Goal: Task Accomplishment & Management: Manage account settings

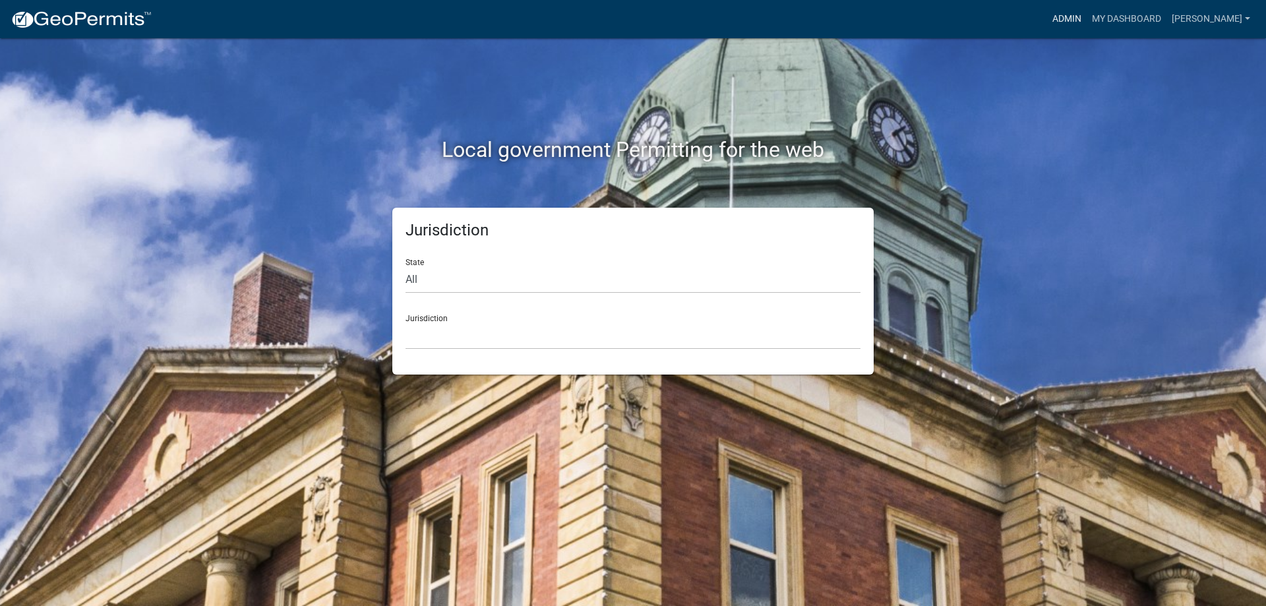
click at [1074, 23] on link "Admin" at bounding box center [1067, 19] width 40 height 25
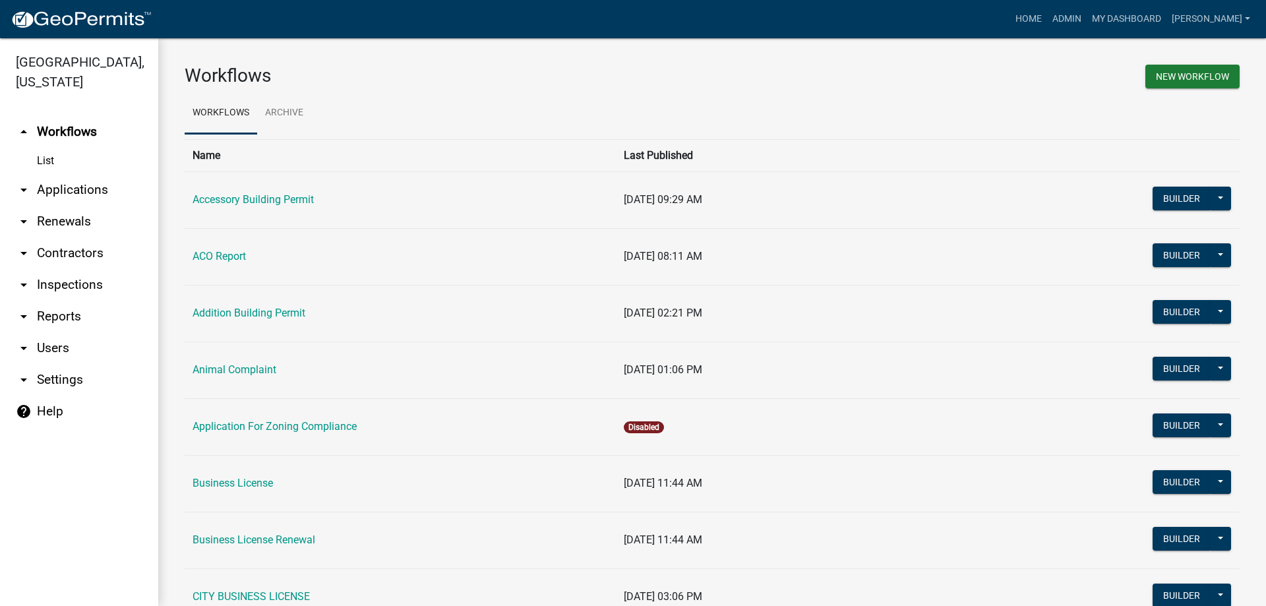
click at [64, 191] on link "arrow_drop_down Applications" at bounding box center [79, 190] width 158 height 32
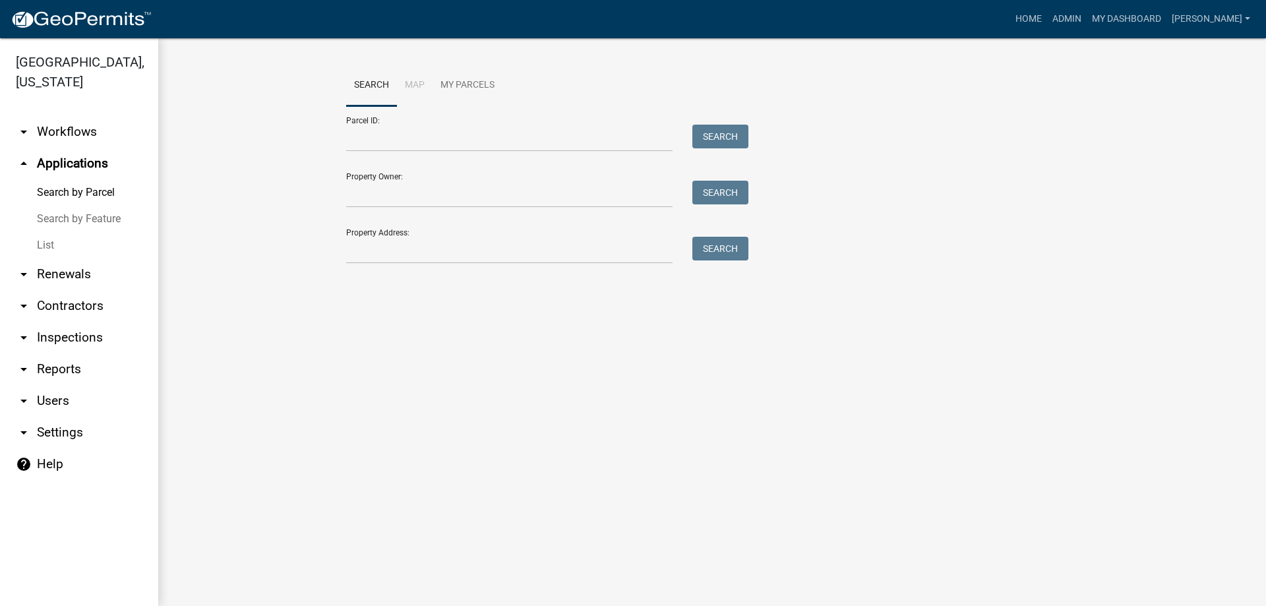
click at [38, 247] on link "List" at bounding box center [79, 245] width 158 height 26
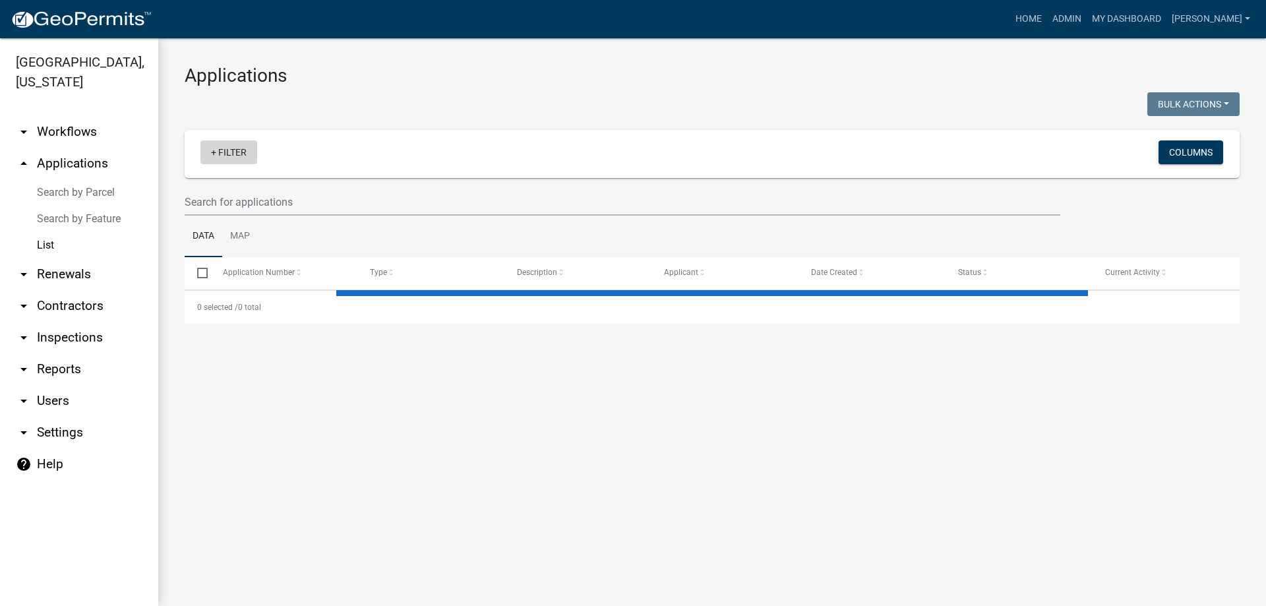
click at [230, 154] on link "+ Filter" at bounding box center [228, 152] width 57 height 24
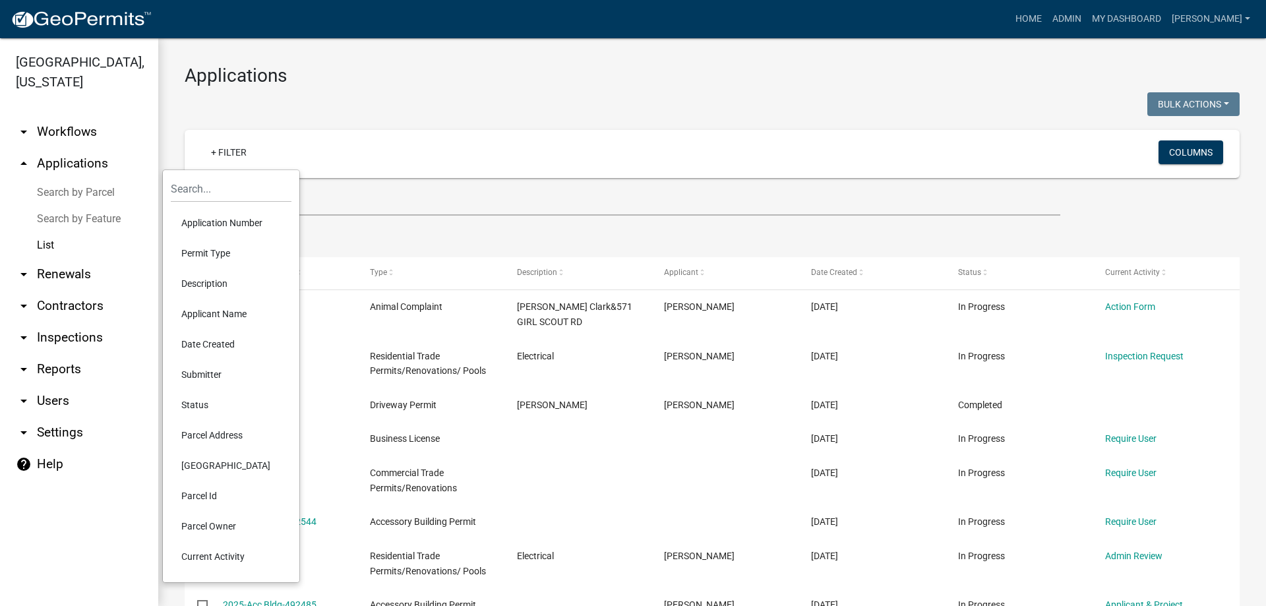
click at [221, 254] on li "Permit Type" at bounding box center [231, 253] width 121 height 30
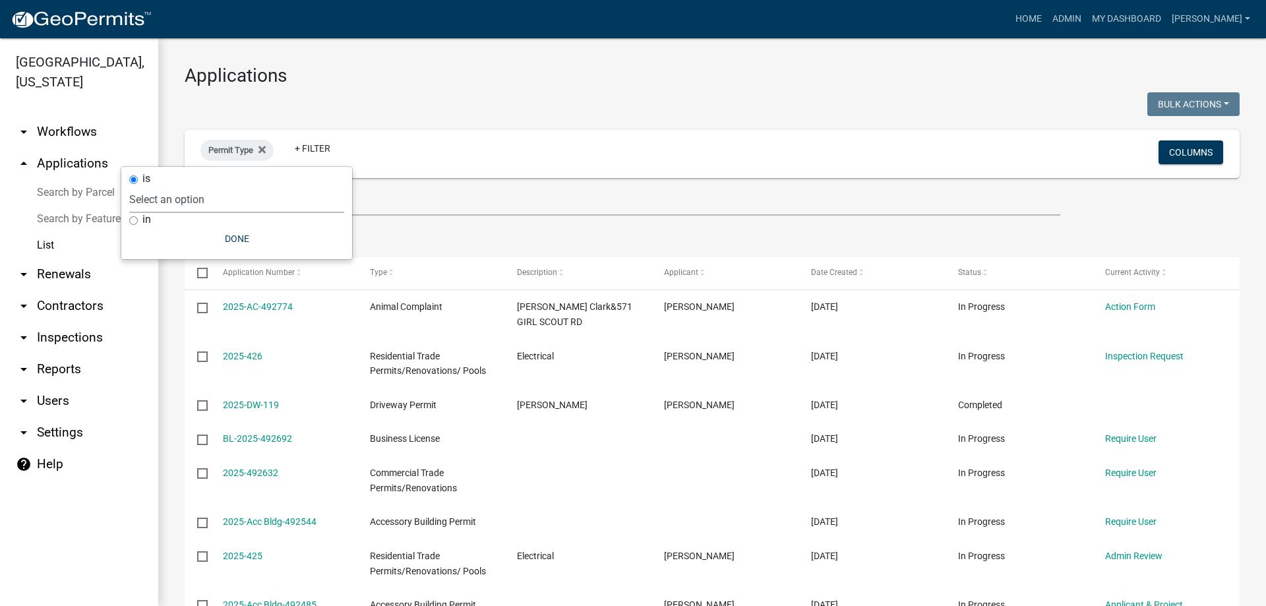
click at [199, 198] on select "Select an option Accessory Building Permit ACO Report Addition Building Permit …" at bounding box center [236, 199] width 215 height 27
select select "9392b413-e213-483e-84e1-99bbd6c8e640"
click at [187, 186] on select "Select an option Accessory Building Permit ACO Report Addition Building Permit …" at bounding box center [236, 199] width 215 height 27
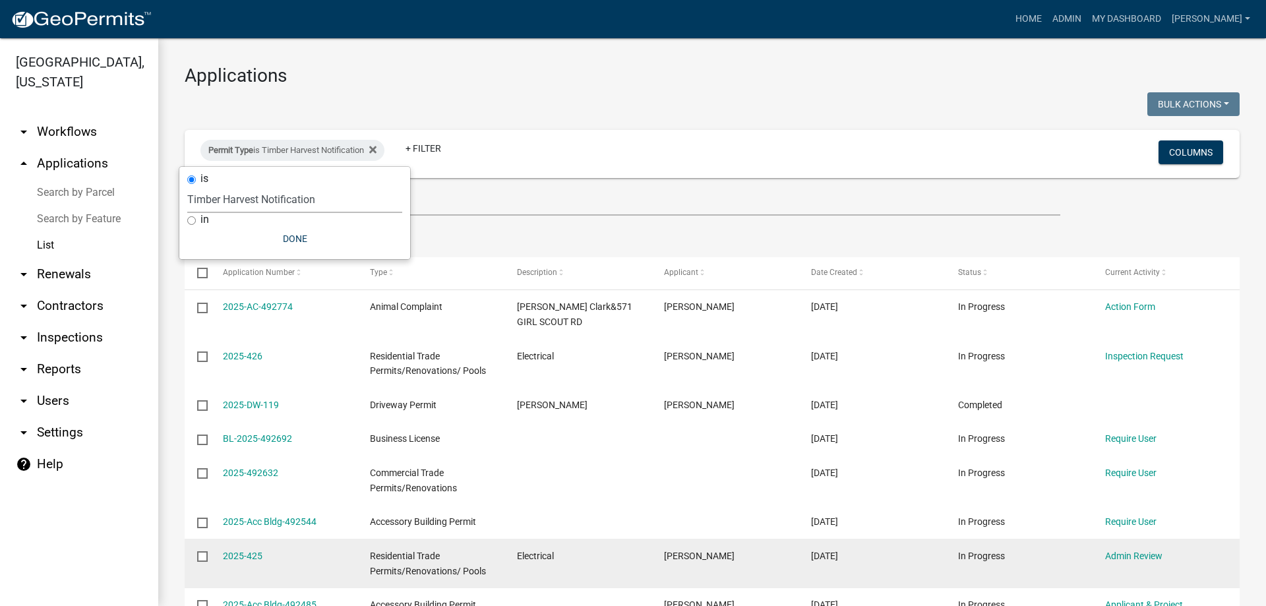
click at [196, 539] on datatable-body-cell at bounding box center [197, 563] width 25 height 49
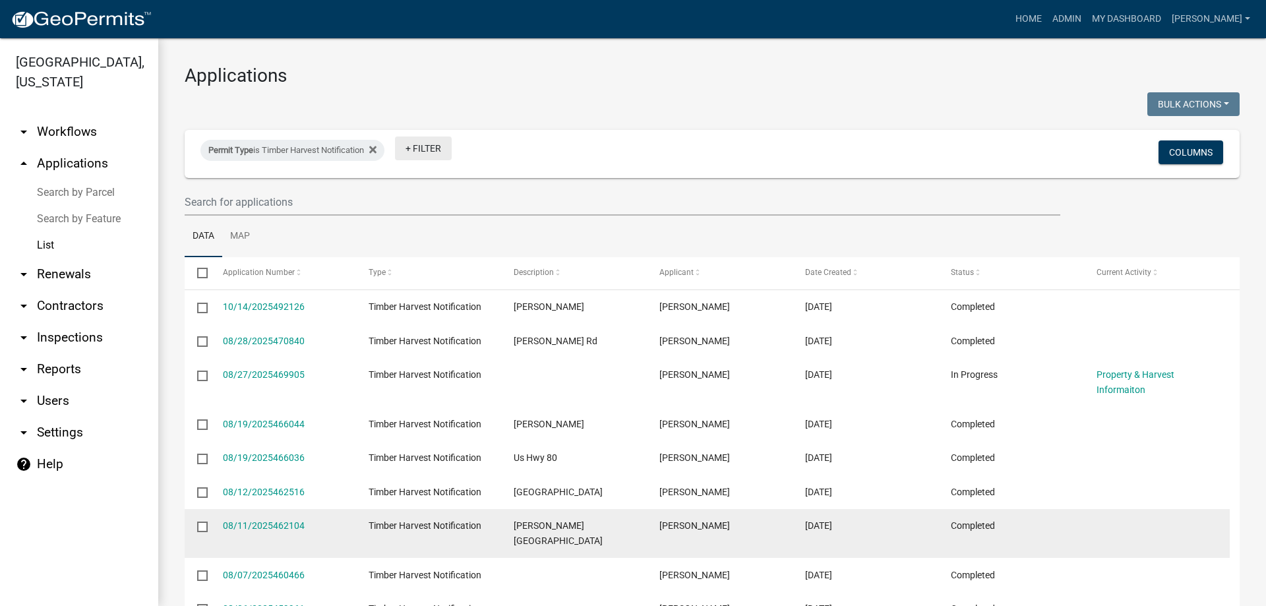
click at [429, 152] on link "+ Filter" at bounding box center [423, 148] width 57 height 24
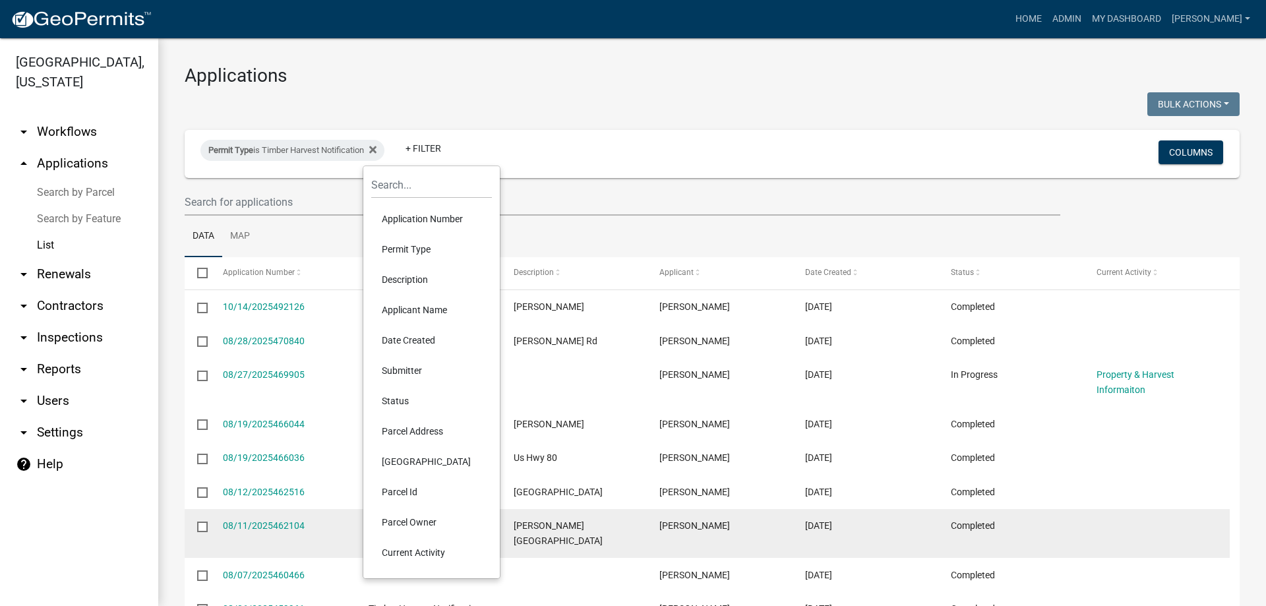
click at [430, 433] on li "Parcel Address" at bounding box center [431, 431] width 121 height 30
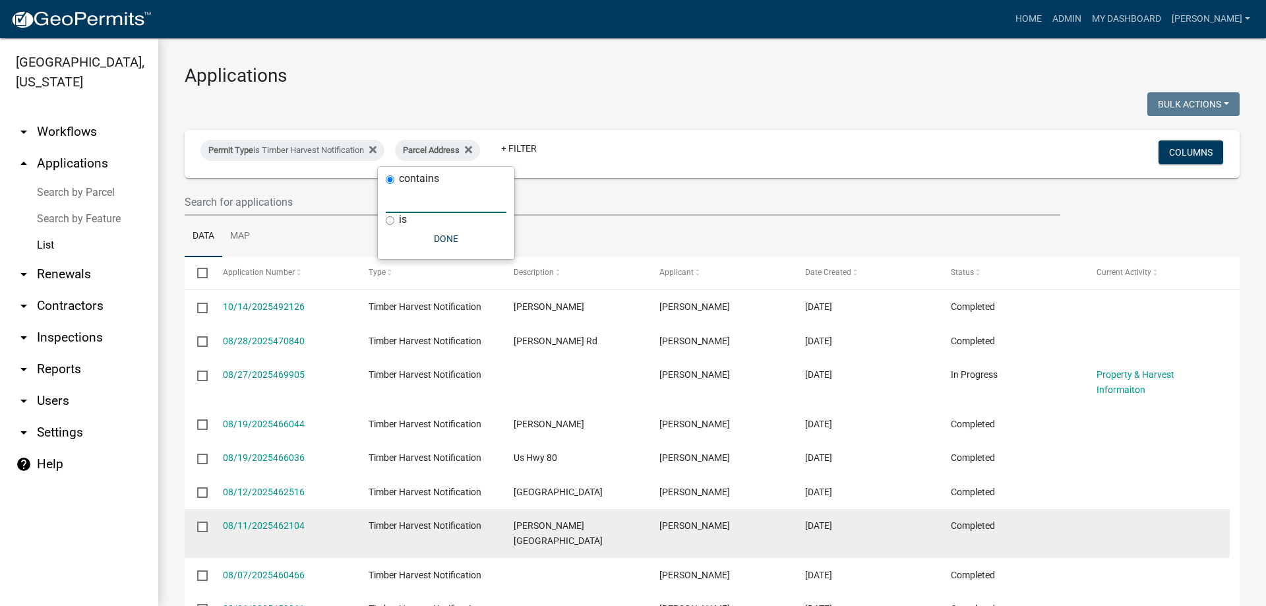
click at [446, 203] on input "text" at bounding box center [446, 199] width 121 height 27
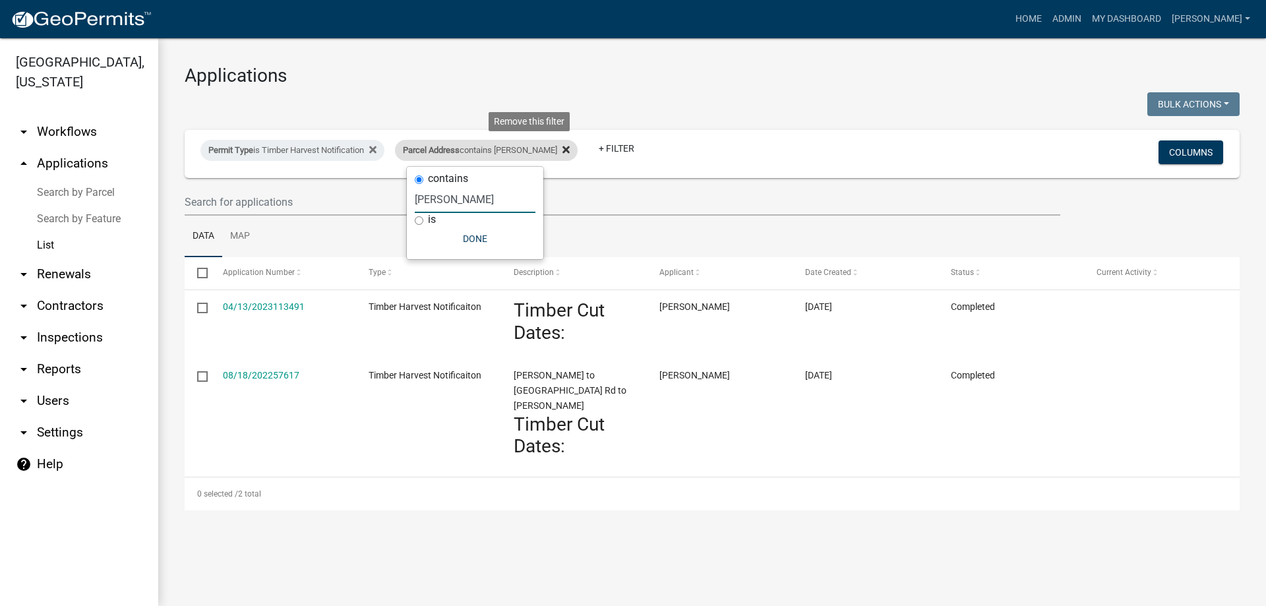
type input "hollis"
click at [562, 150] on icon at bounding box center [565, 149] width 7 height 11
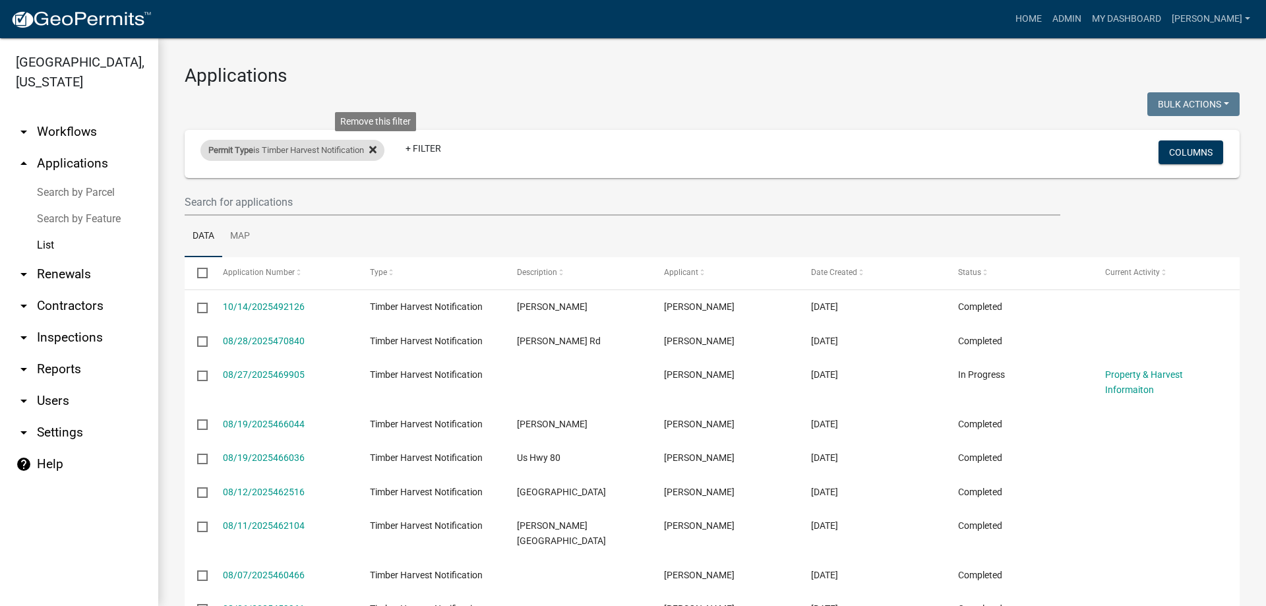
click at [376, 149] on icon at bounding box center [372, 149] width 7 height 7
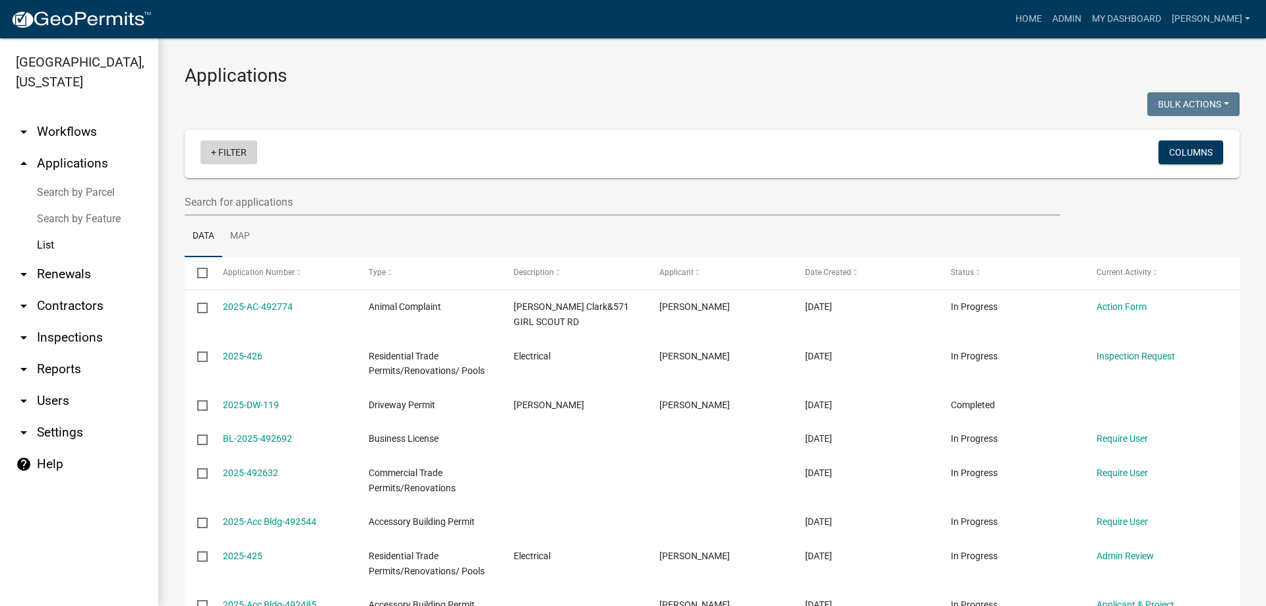
click at [235, 156] on link "+ Filter" at bounding box center [228, 152] width 57 height 24
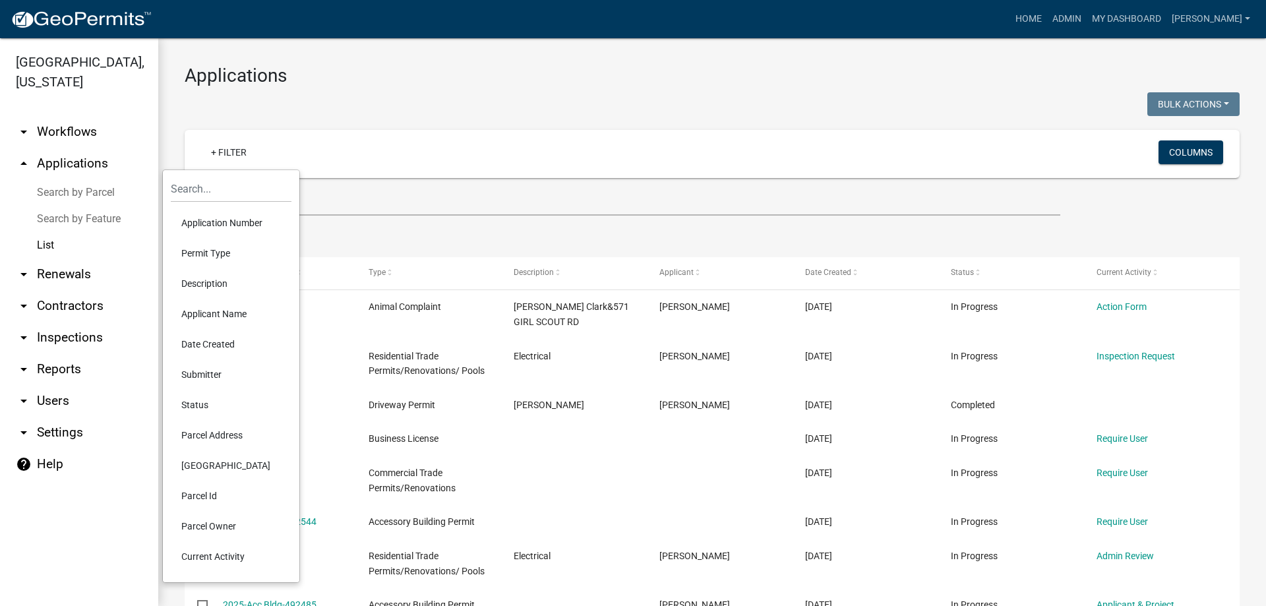
click at [202, 253] on li "Permit Type" at bounding box center [231, 253] width 121 height 30
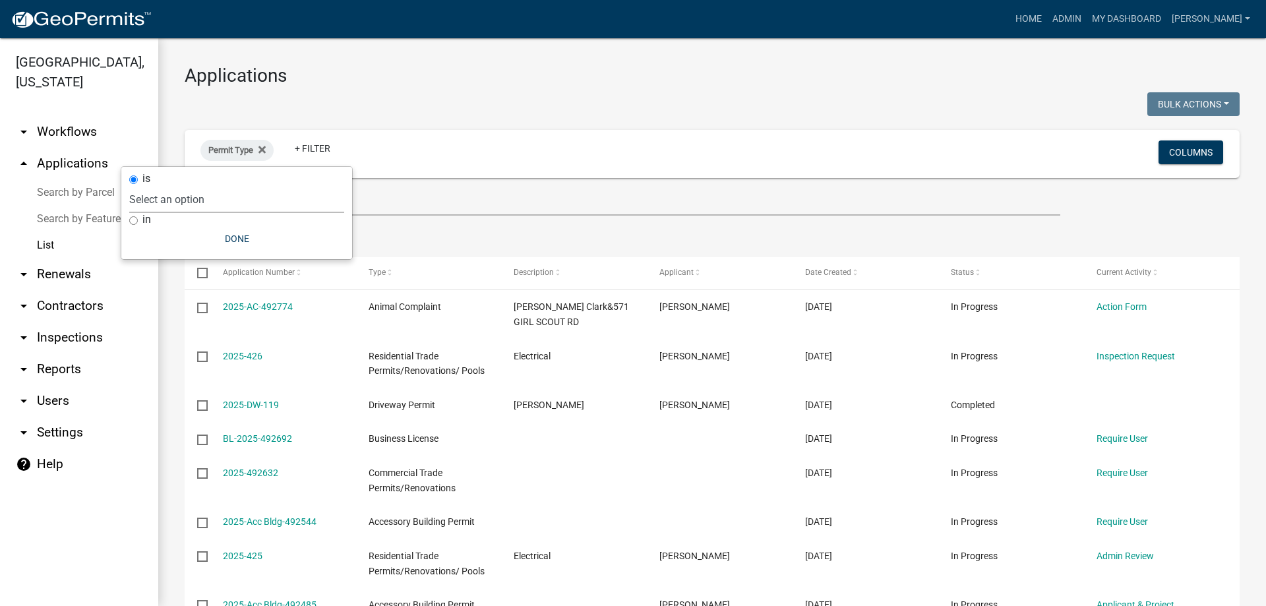
click at [235, 204] on select "Select an option Accessory Building Permit ACO Report Addition Building Permit …" at bounding box center [236, 199] width 215 height 27
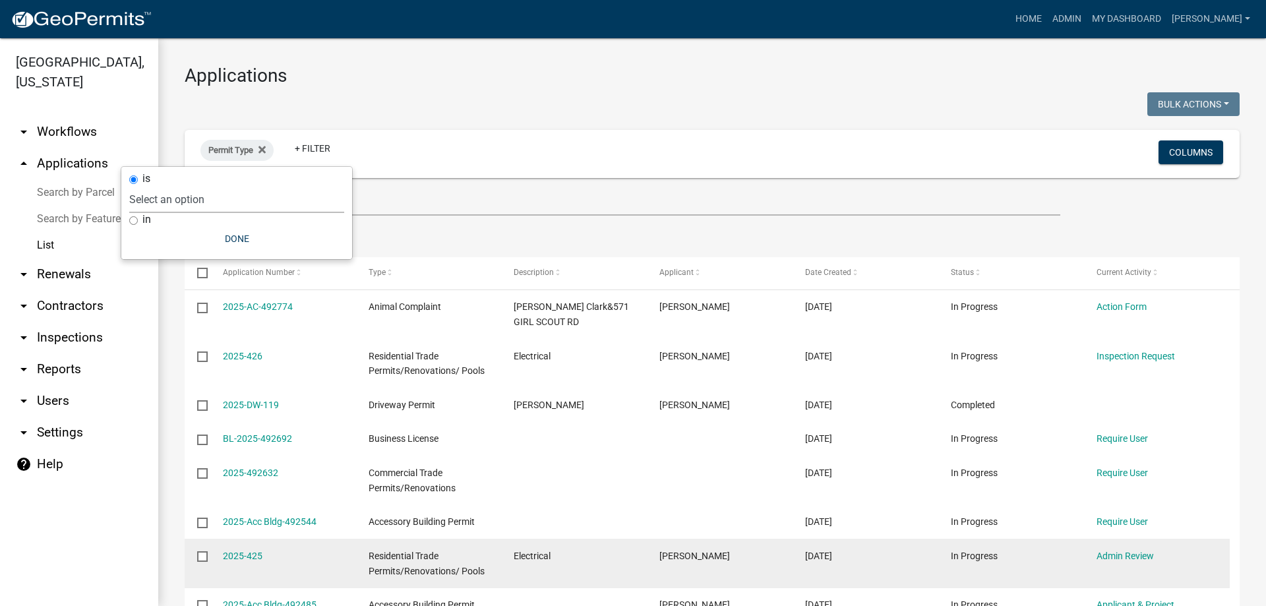
select select "9392b413-e213-483e-84e1-99bbd6c8e640"
click at [187, 186] on select "Select an option Accessory Building Permit ACO Report Addition Building Permit …" at bounding box center [236, 199] width 215 height 27
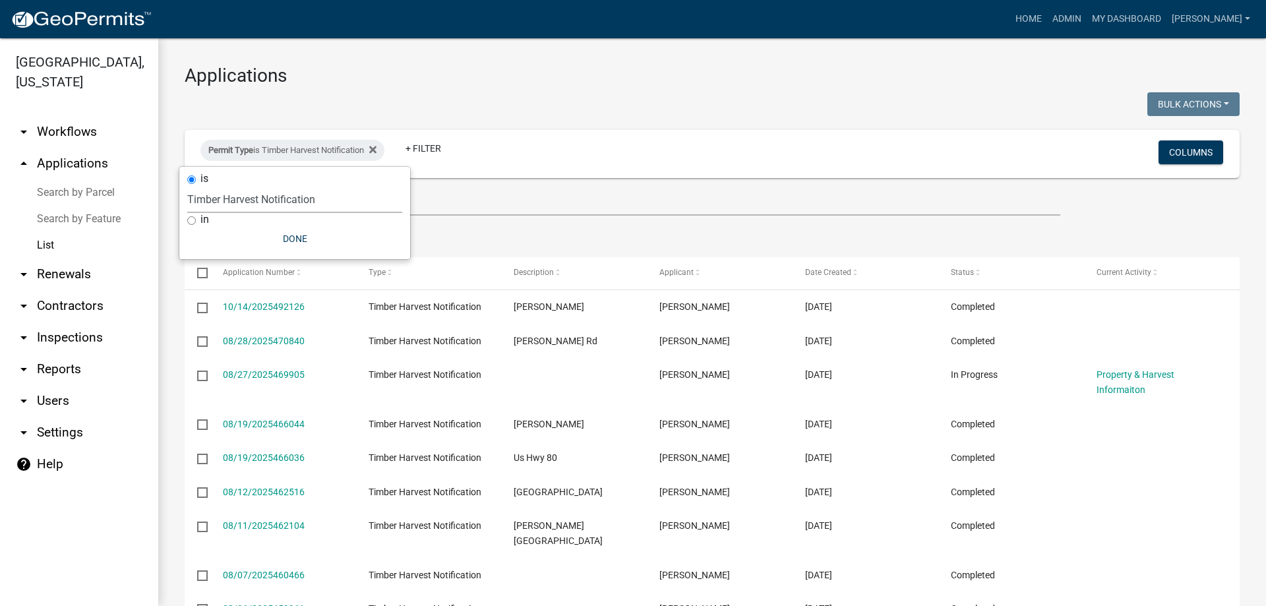
click at [311, 197] on select "Select an option Accessory Building Permit ACO Report Addition Building Permit …" at bounding box center [294, 199] width 215 height 27
click at [307, 196] on select "Select an option Accessory Building Permit ACO Report Addition Building Permit …" at bounding box center [294, 199] width 215 height 27
click at [413, 154] on link "+ Filter" at bounding box center [423, 148] width 57 height 24
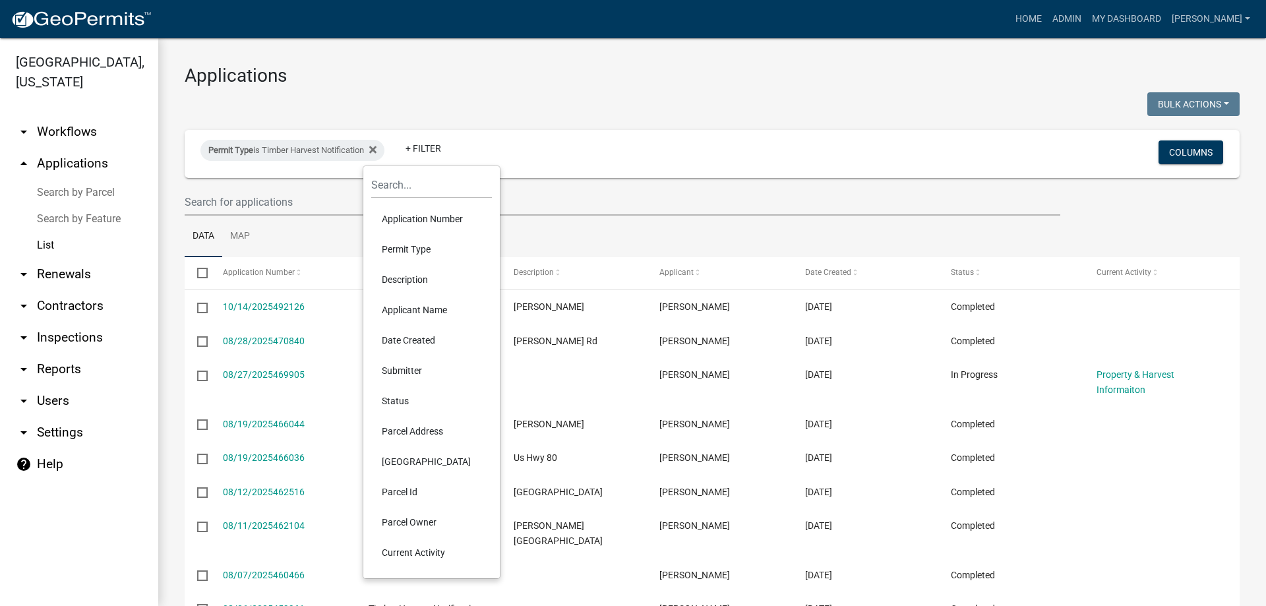
click at [429, 434] on li "Parcel Address" at bounding box center [431, 431] width 121 height 30
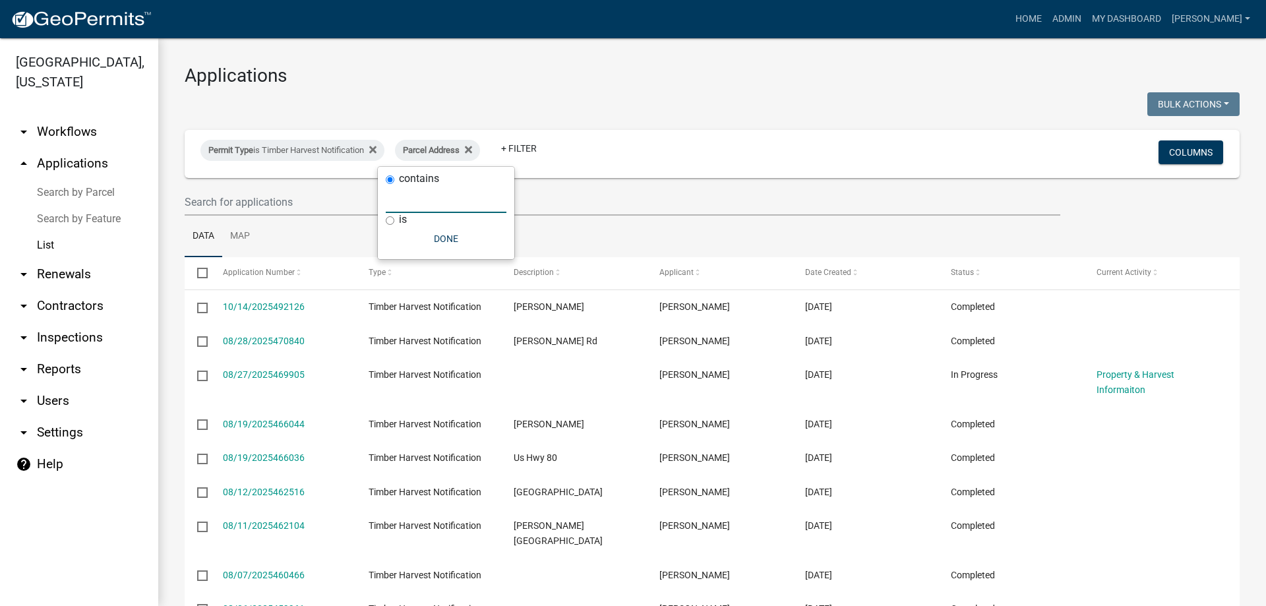
click at [423, 202] on input "text" at bounding box center [446, 199] width 121 height 27
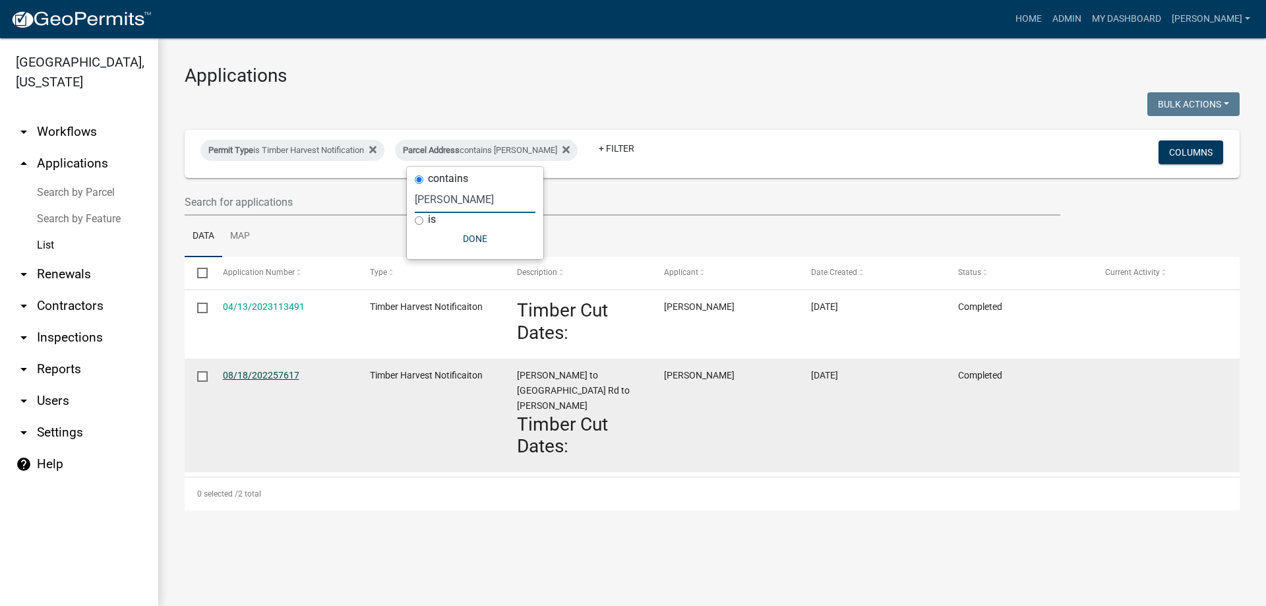
type input "hollis"
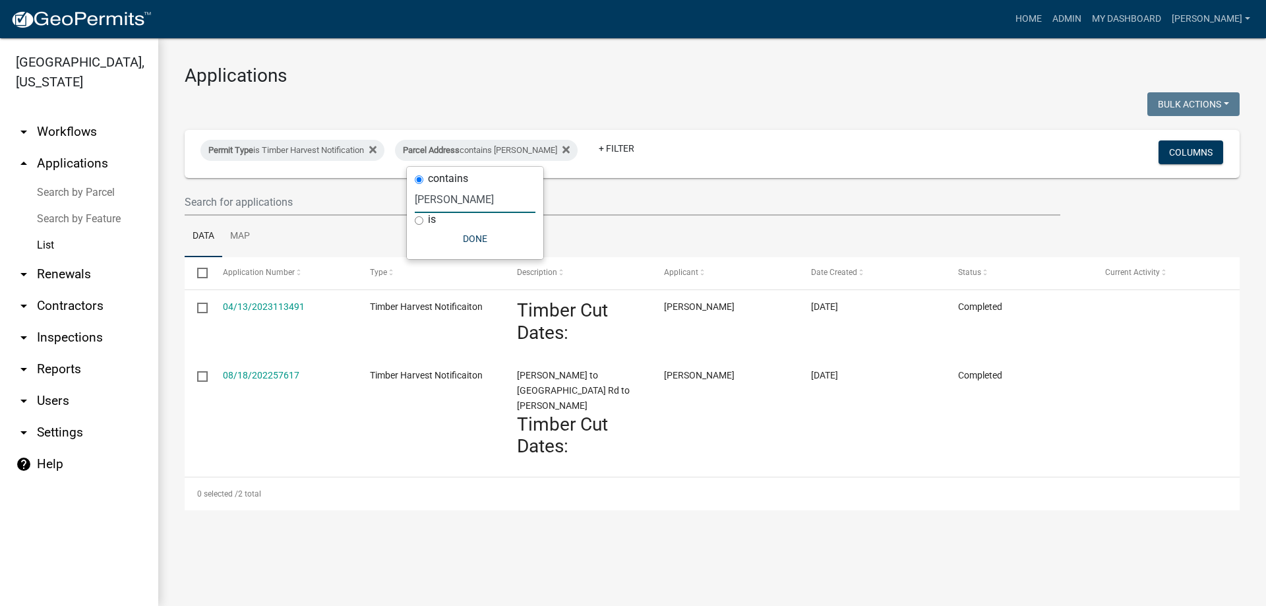
click at [272, 376] on link "08/18/202257617" at bounding box center [261, 375] width 76 height 11
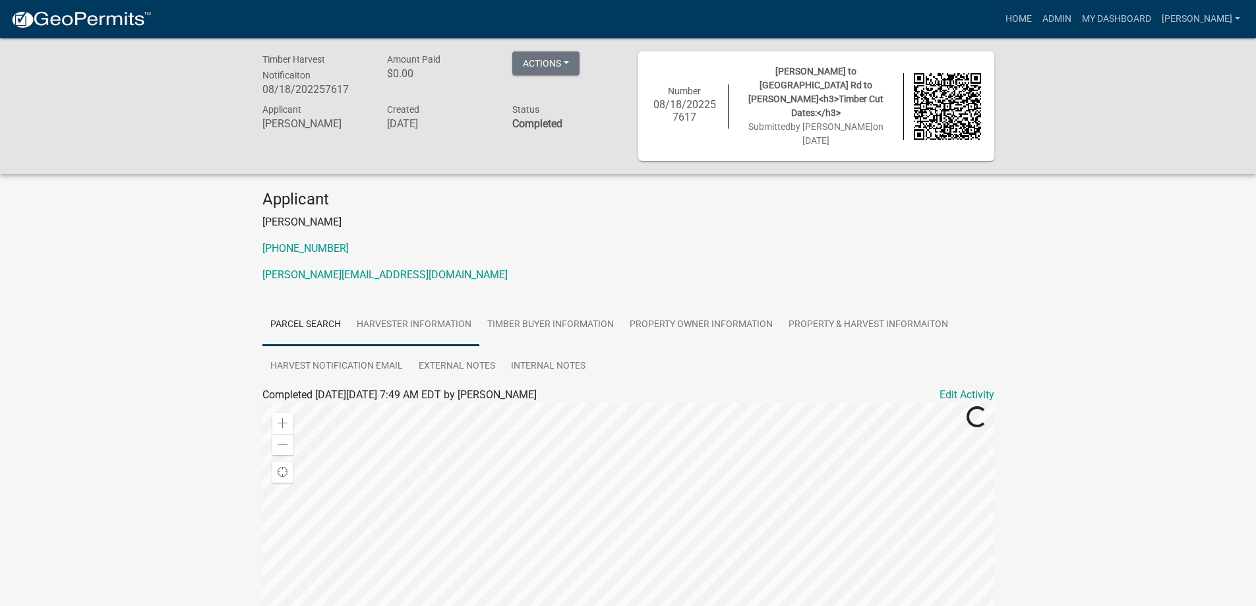
click at [396, 304] on link "Harvester Information" at bounding box center [414, 325] width 131 height 42
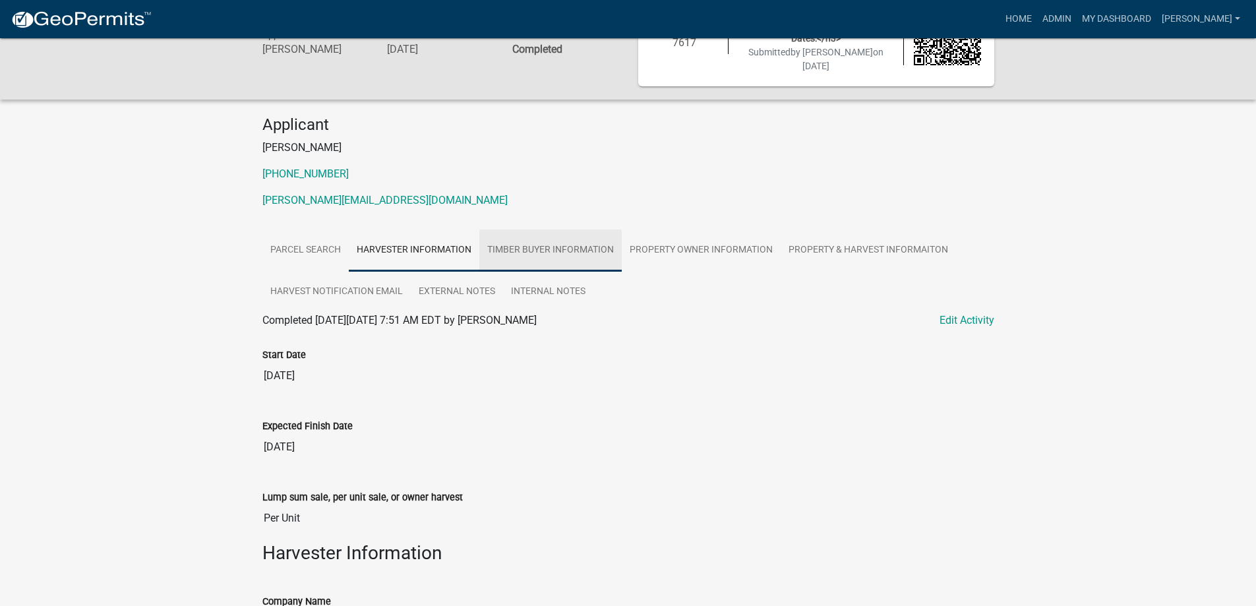
click at [571, 237] on link "Timber Buyer Information" at bounding box center [550, 250] width 142 height 42
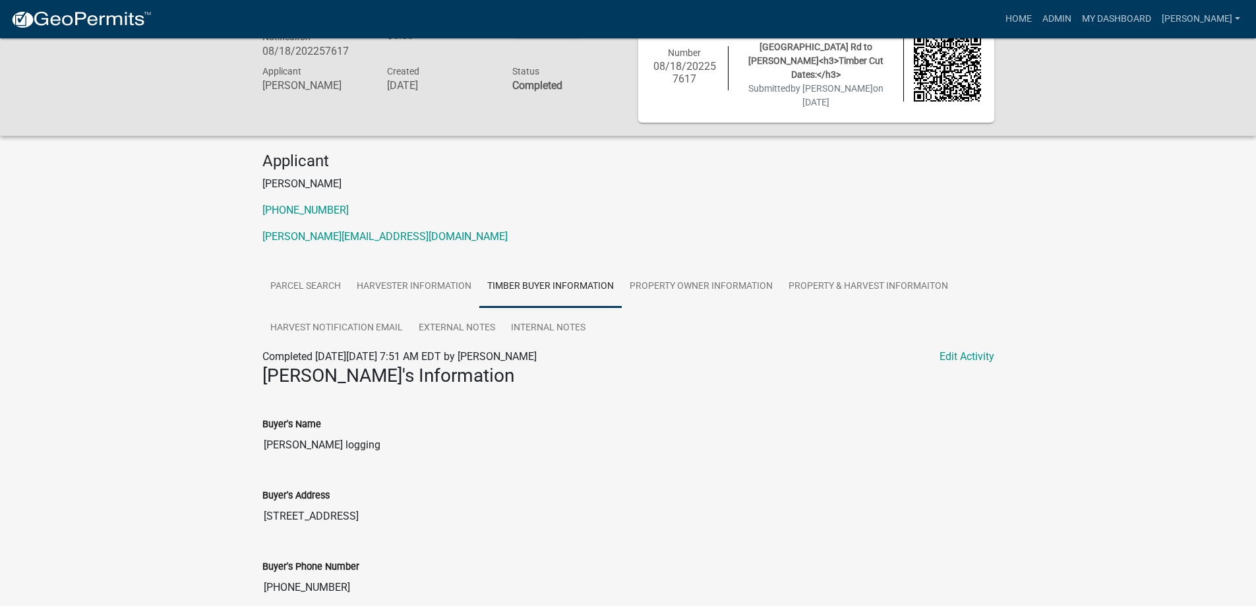
scroll to position [82, 0]
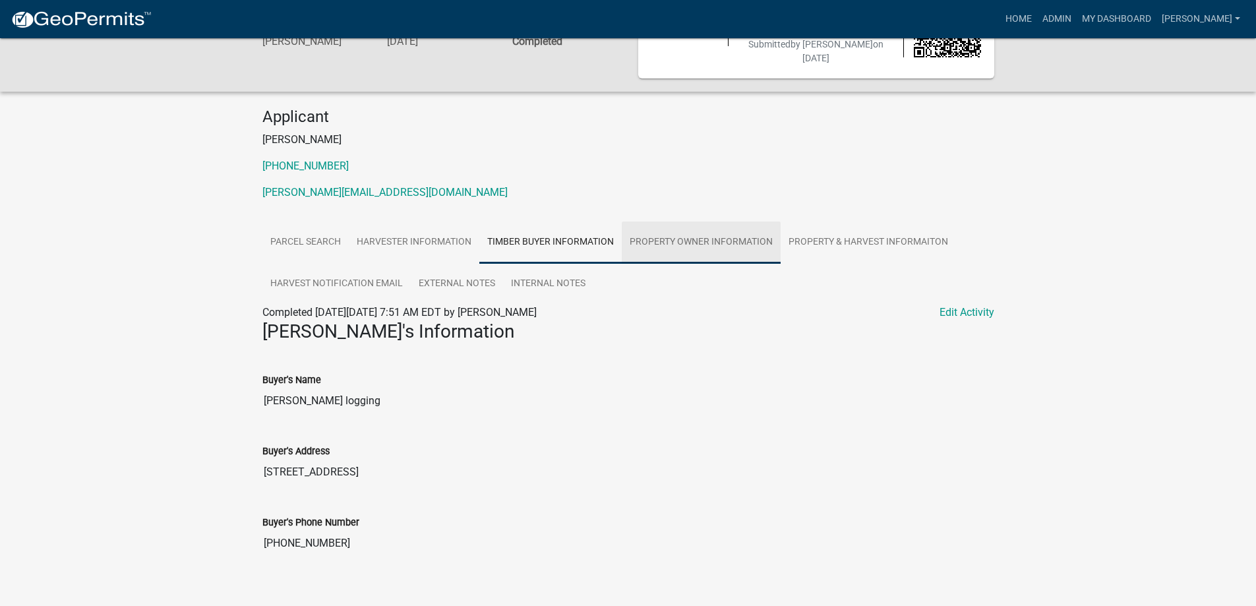
click at [671, 222] on link "Property Owner Information" at bounding box center [701, 243] width 159 height 42
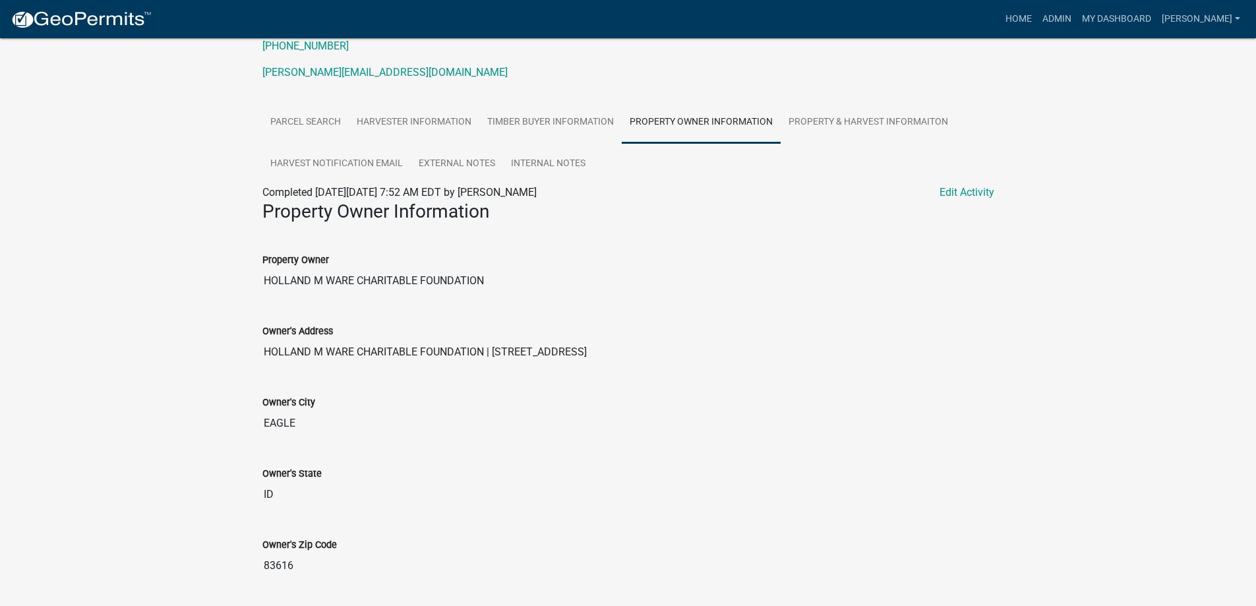
scroll to position [98, 0]
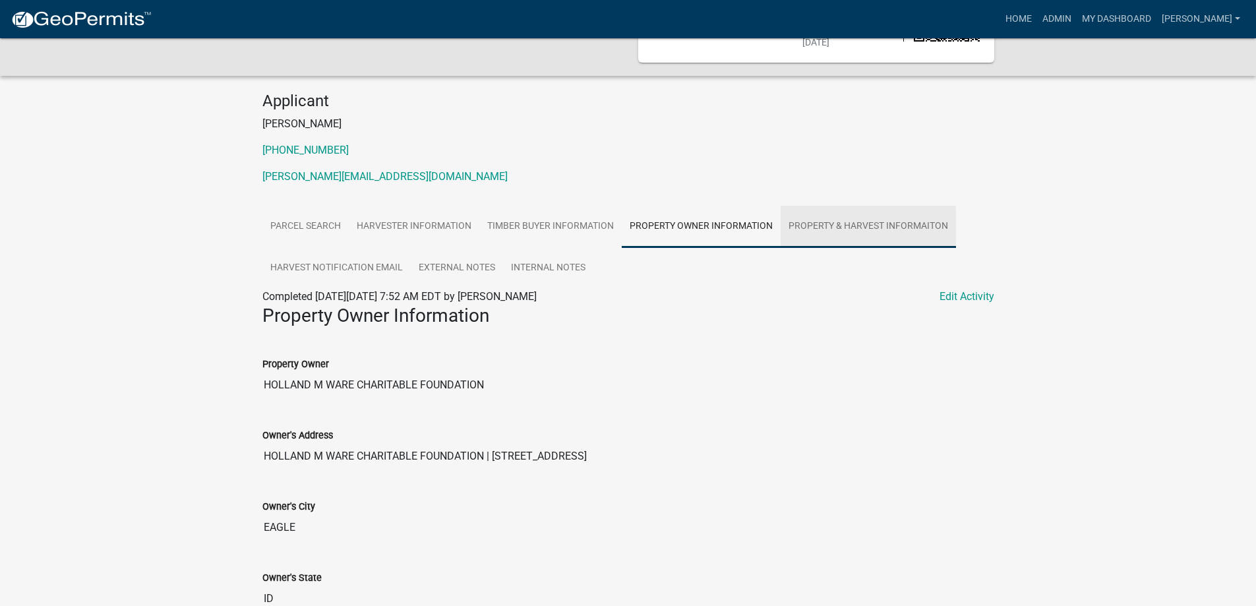
click at [872, 211] on link "Property & Harvest Informaiton" at bounding box center [868, 227] width 175 height 42
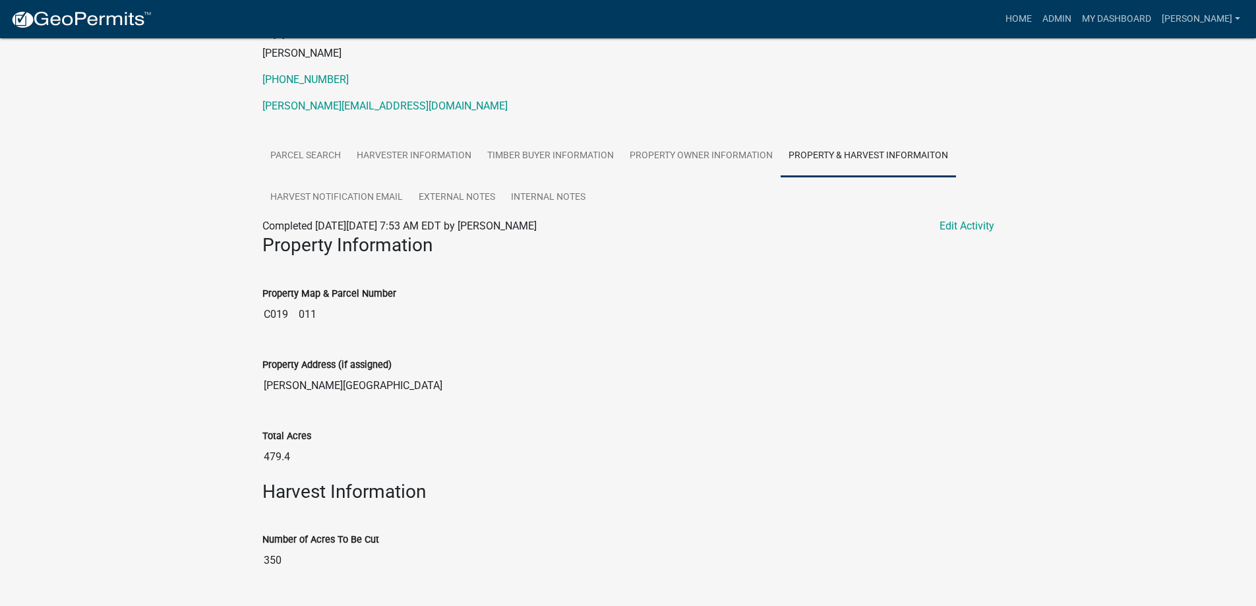
scroll to position [236, 0]
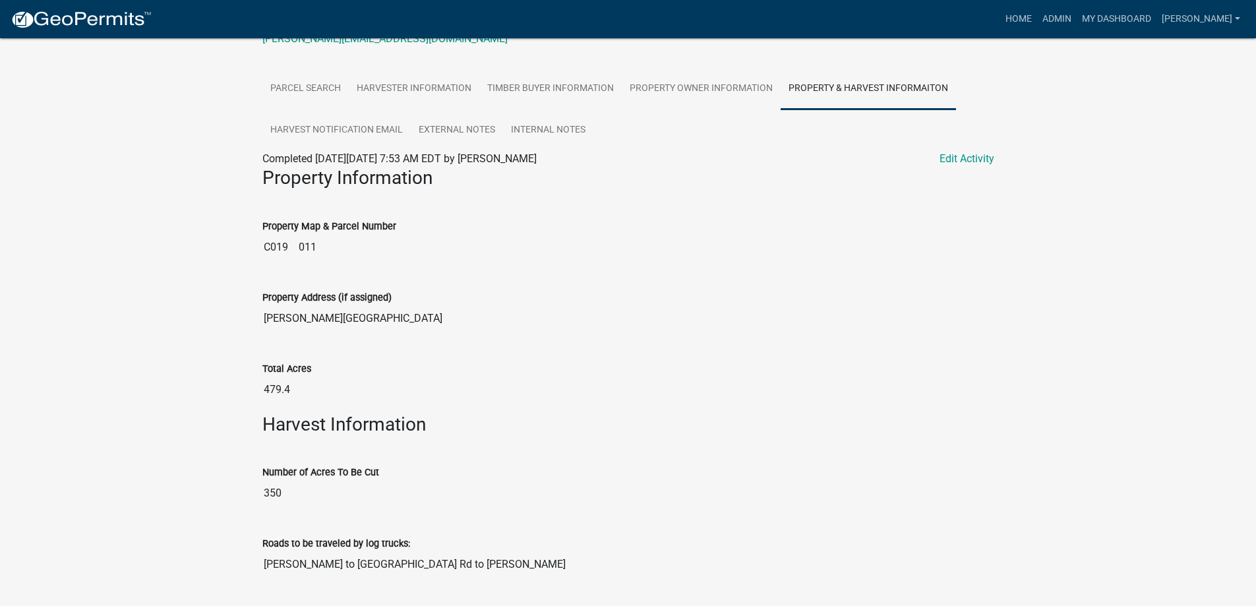
drag, startPoint x: 338, startPoint y: 229, endPoint x: 251, endPoint y: 230, distance: 86.4
click at [251, 230] on div "Timber Harvest Notificaiton 08/18/202257617 Amount Paid $0.00 Actions Printer F…" at bounding box center [628, 276] width 1256 height 948
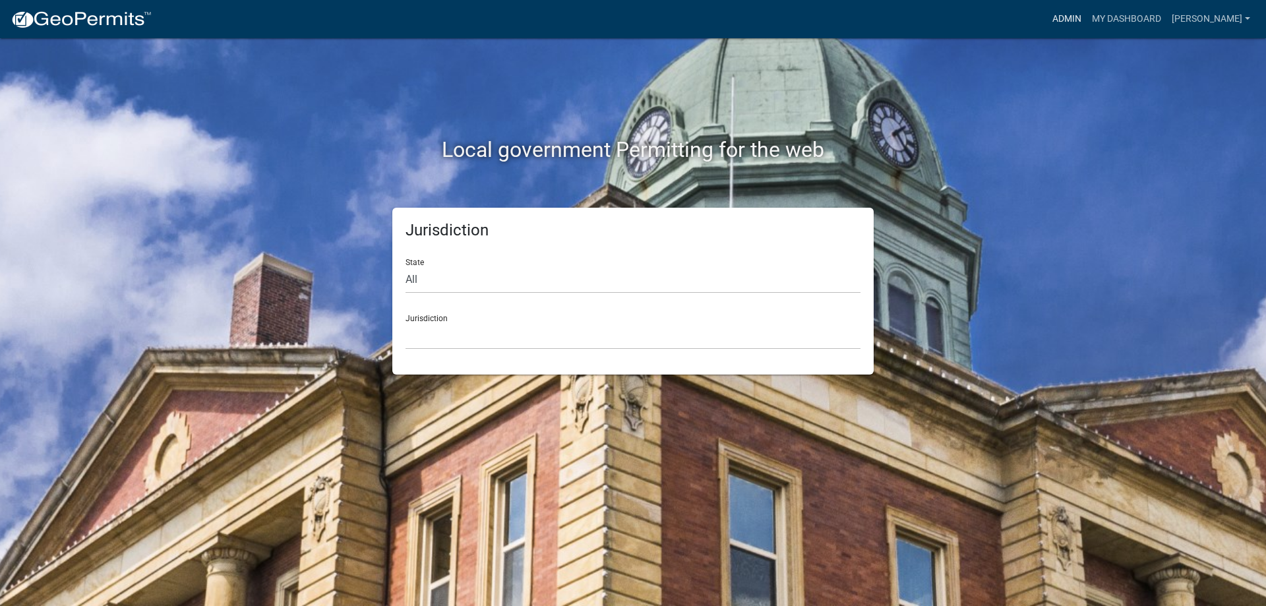
click at [1077, 19] on link "Admin" at bounding box center [1067, 19] width 40 height 25
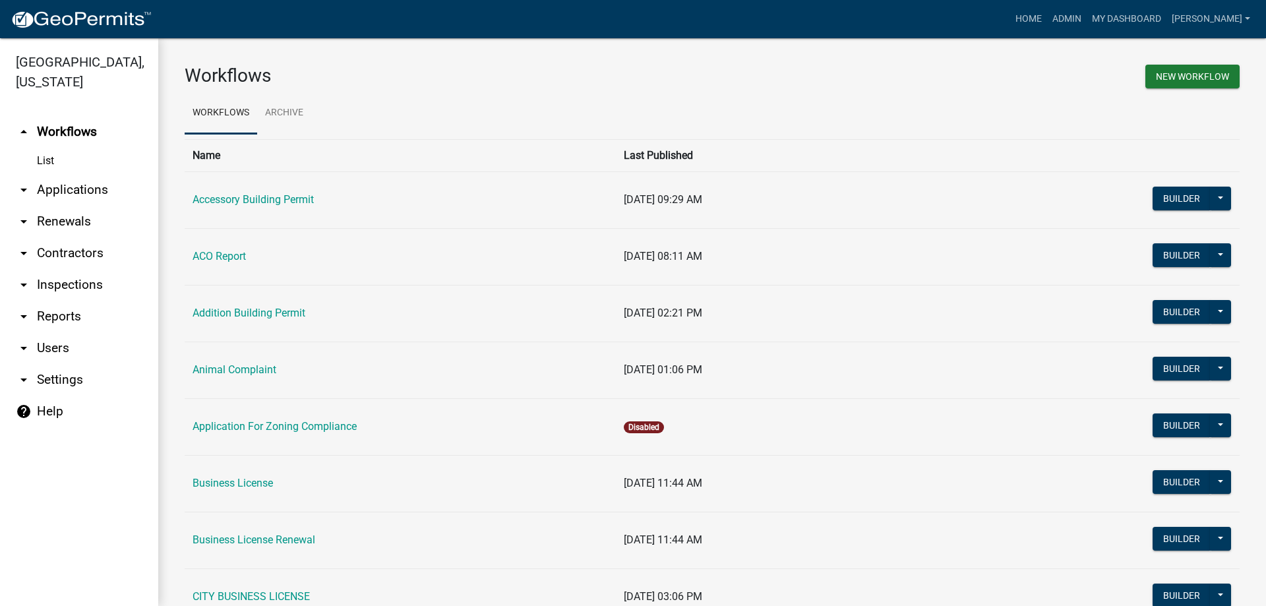
click at [86, 194] on link "arrow_drop_down Applications" at bounding box center [79, 190] width 158 height 32
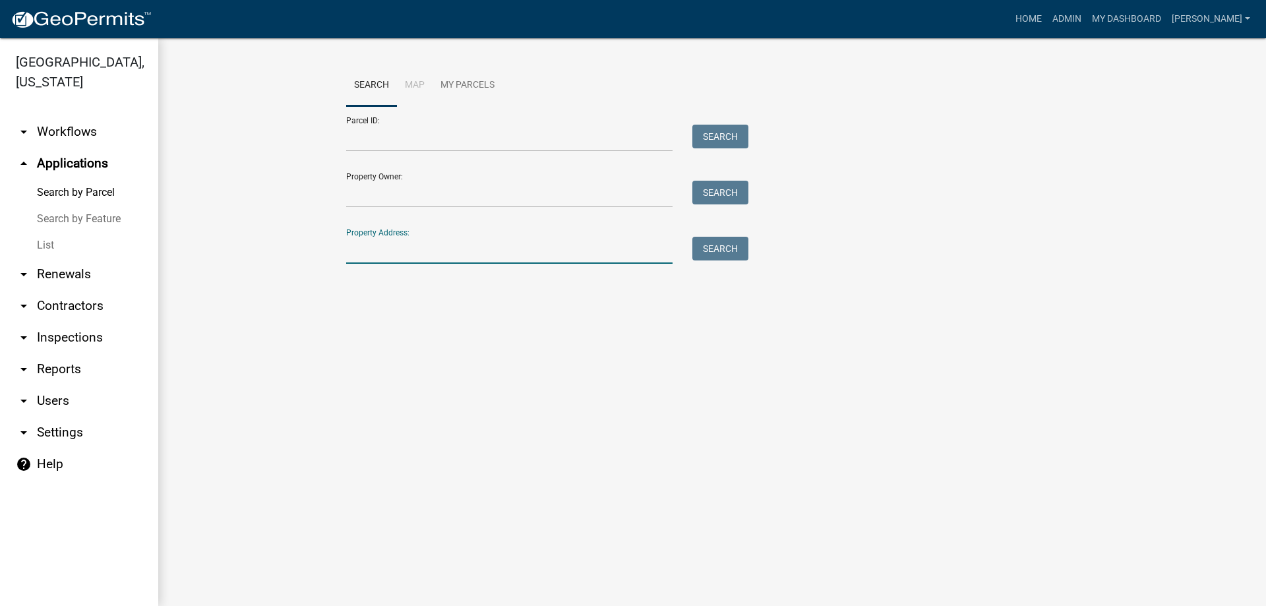
click at [430, 252] on input "Property Address:" at bounding box center [509, 250] width 326 height 27
type input "2077"
click at [715, 246] on button "Search" at bounding box center [720, 249] width 56 height 24
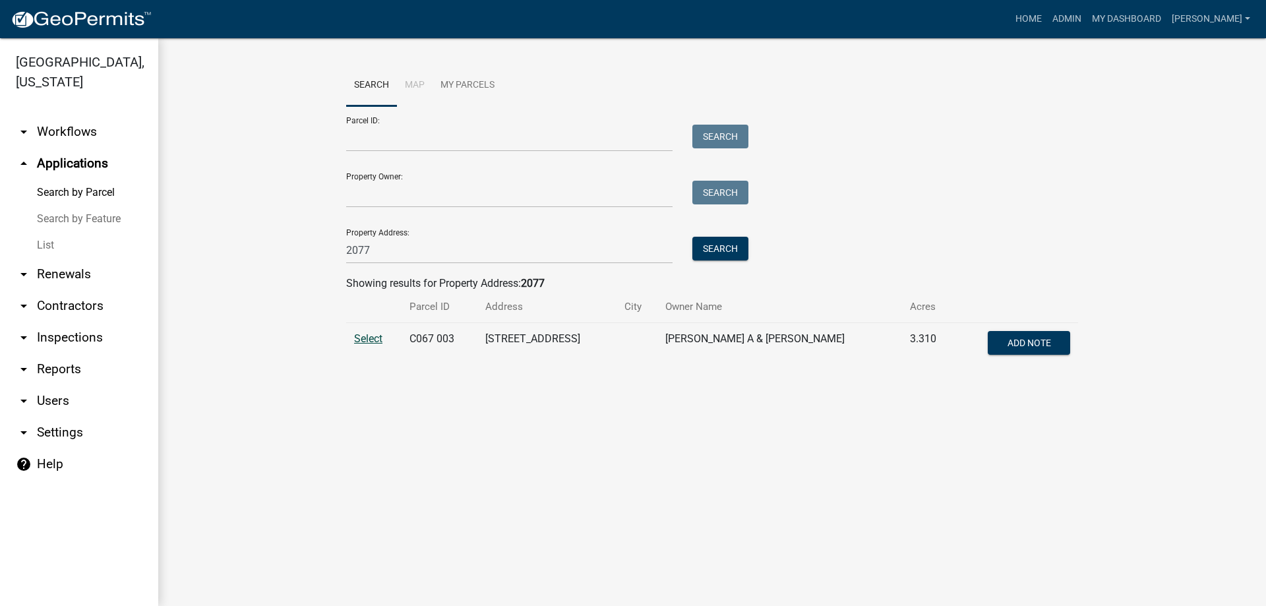
click at [376, 344] on span "Select" at bounding box center [368, 338] width 28 height 13
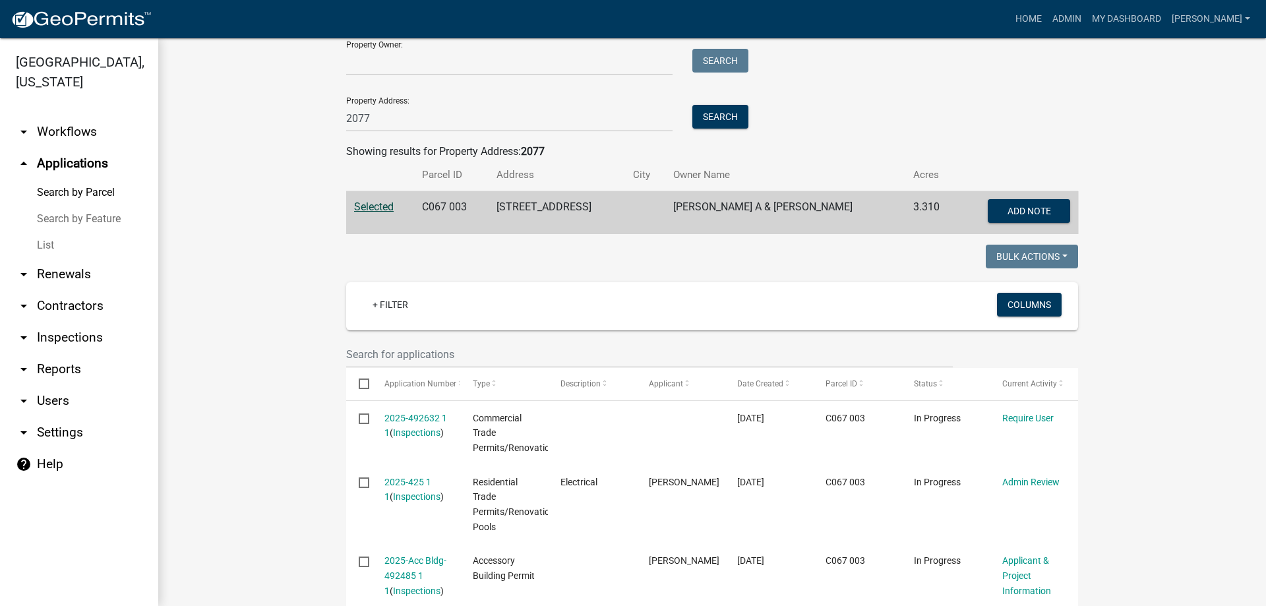
scroll to position [198, 0]
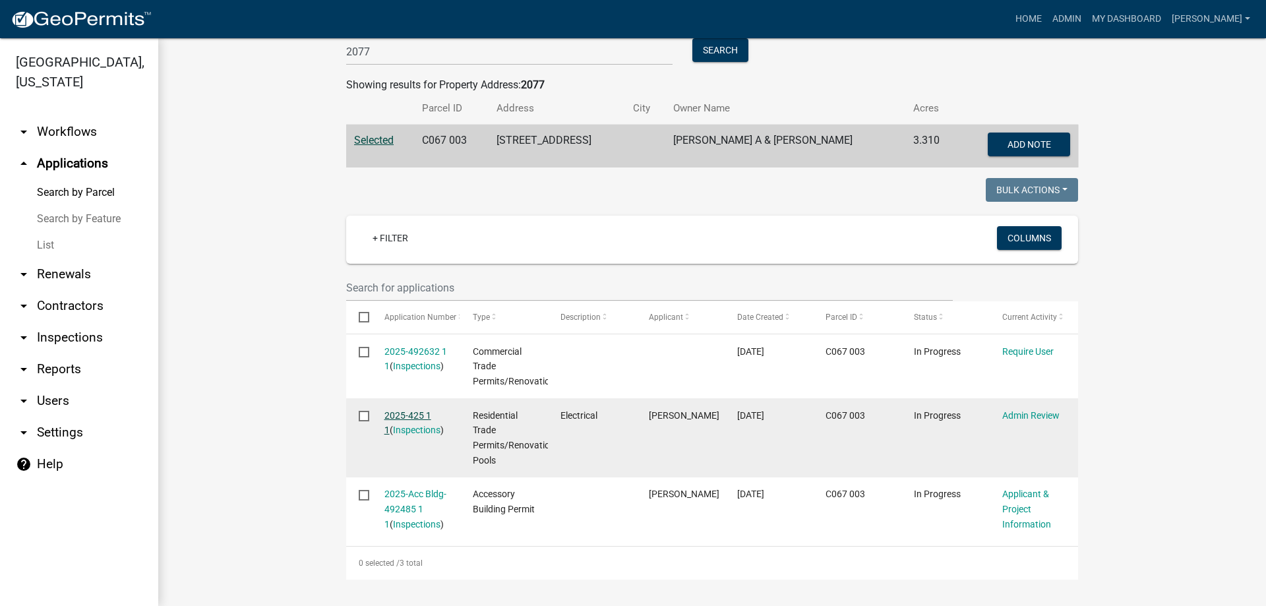
click at [395, 414] on link "2025-425 1 1" at bounding box center [407, 423] width 47 height 26
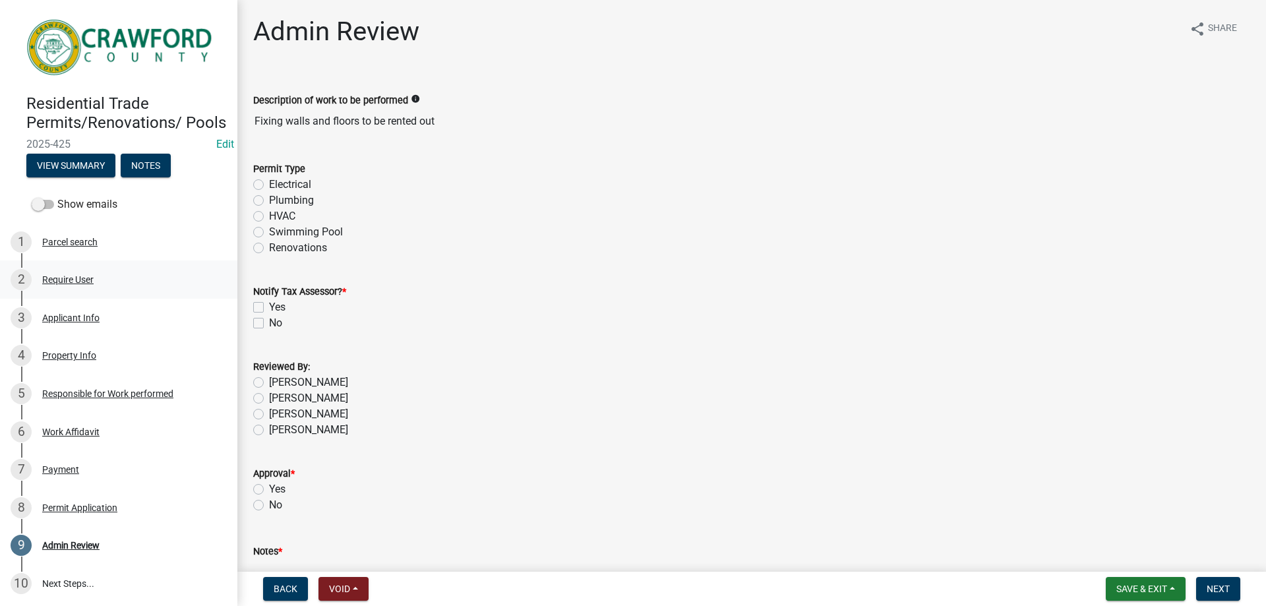
click at [69, 290] on div "2 Require User" at bounding box center [114, 279] width 206 height 21
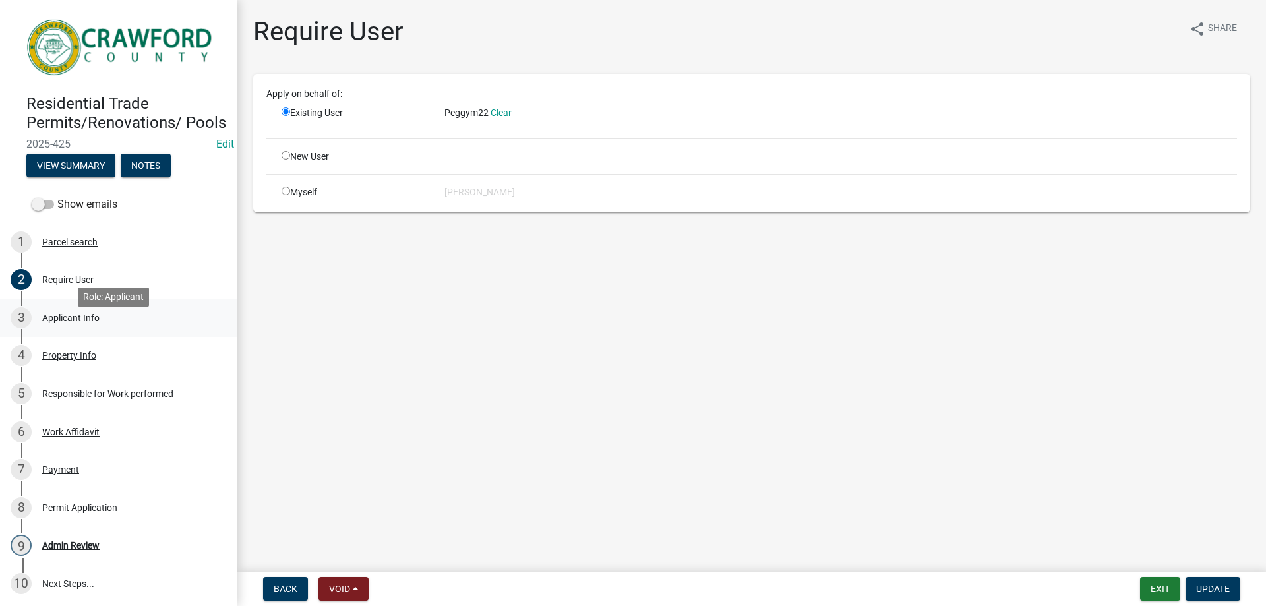
click at [86, 322] on div "Applicant Info" at bounding box center [70, 317] width 57 height 9
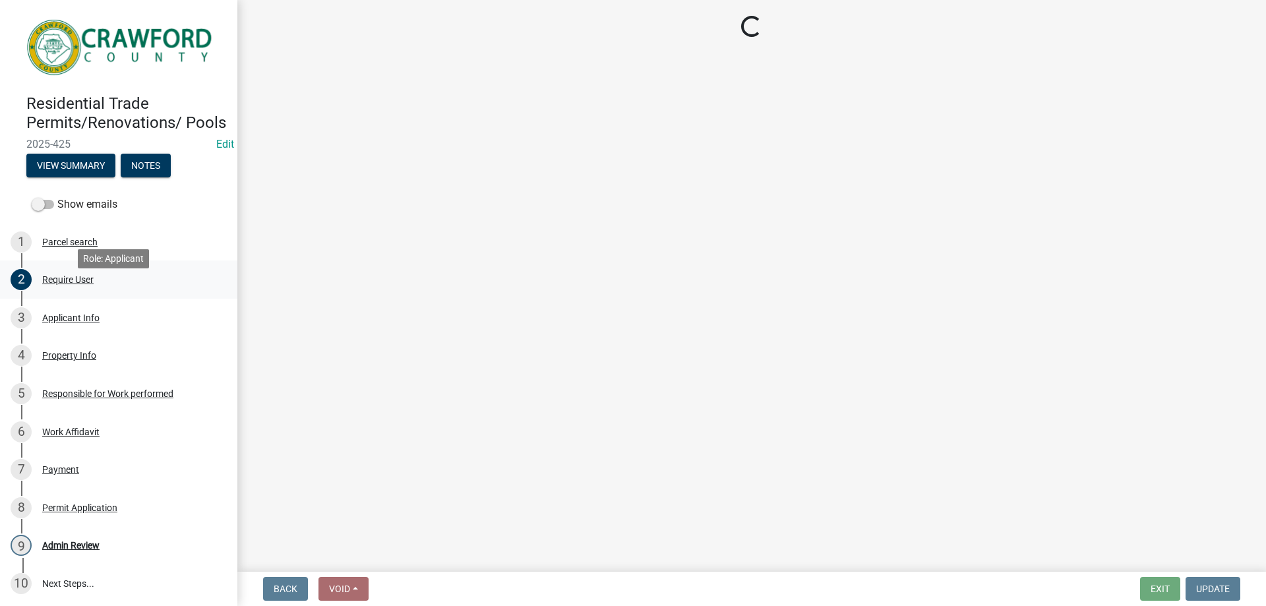
select select "9109ffdd-0fb5-42df-a5b6-3689c48fd073"
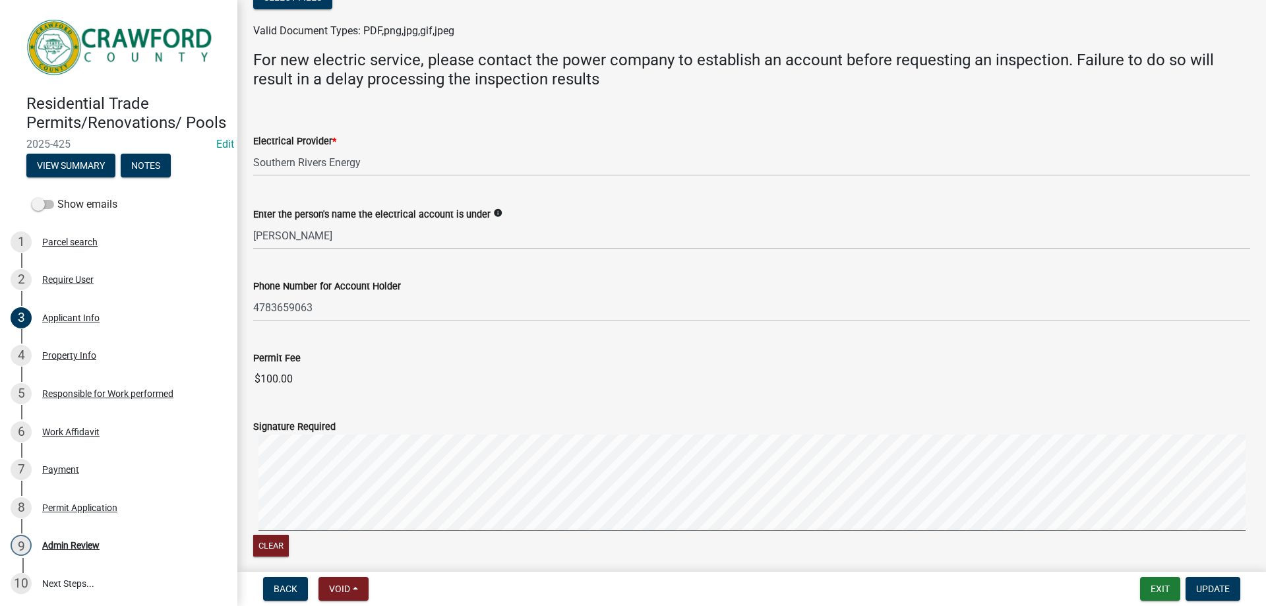
scroll to position [725, 0]
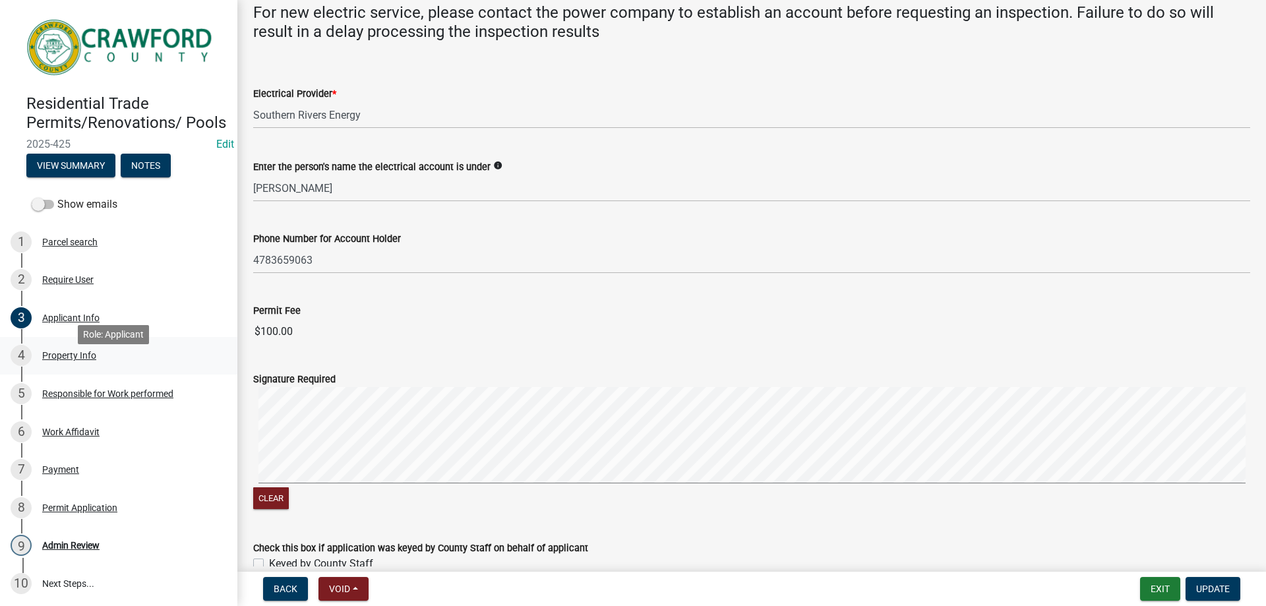
click at [62, 360] on div "Property Info" at bounding box center [69, 355] width 54 height 9
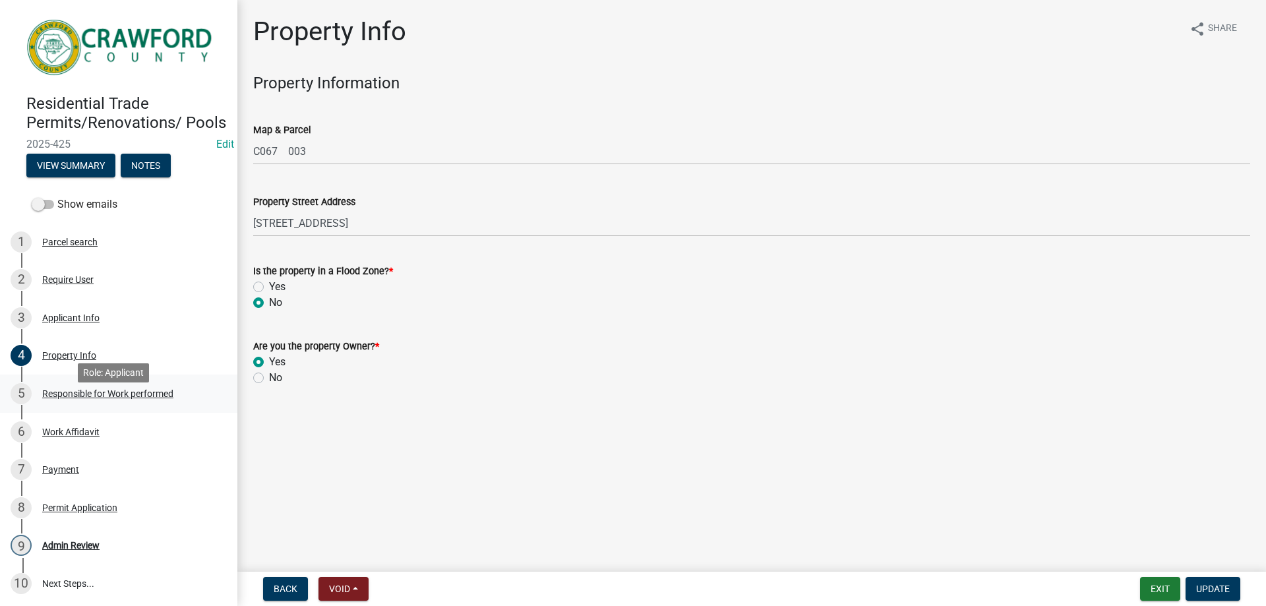
click at [121, 398] on div "Responsible for Work performed" at bounding box center [107, 393] width 131 height 9
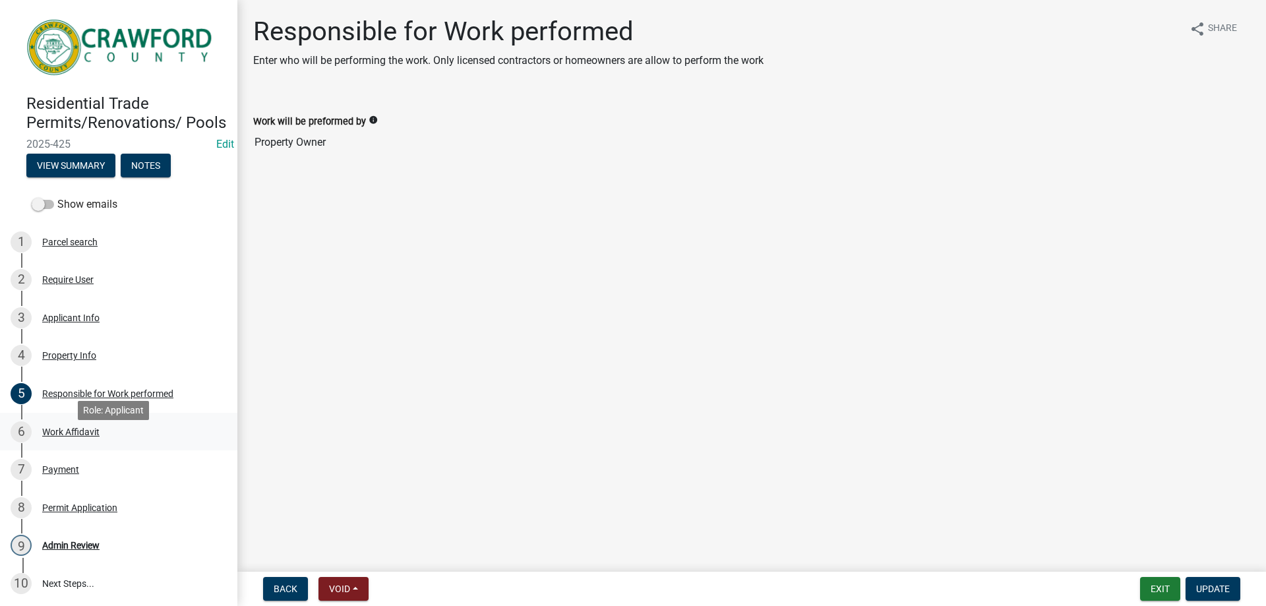
click at [67, 436] on div "Work Affidavit" at bounding box center [70, 431] width 57 height 9
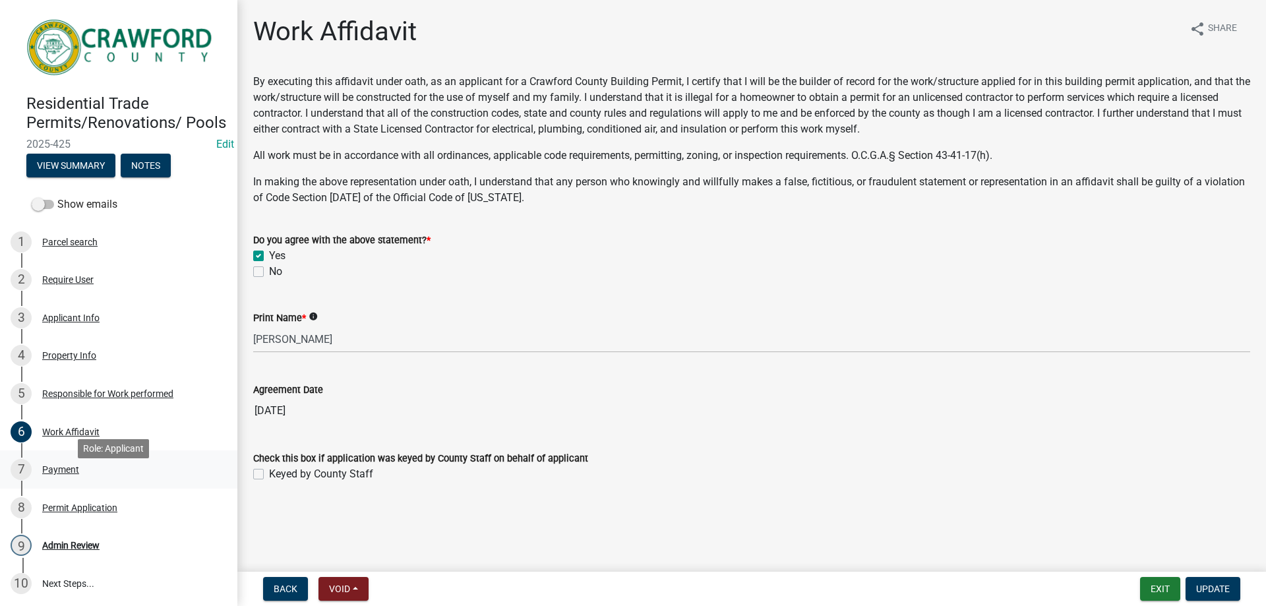
click at [72, 474] on div "Payment" at bounding box center [60, 469] width 37 height 9
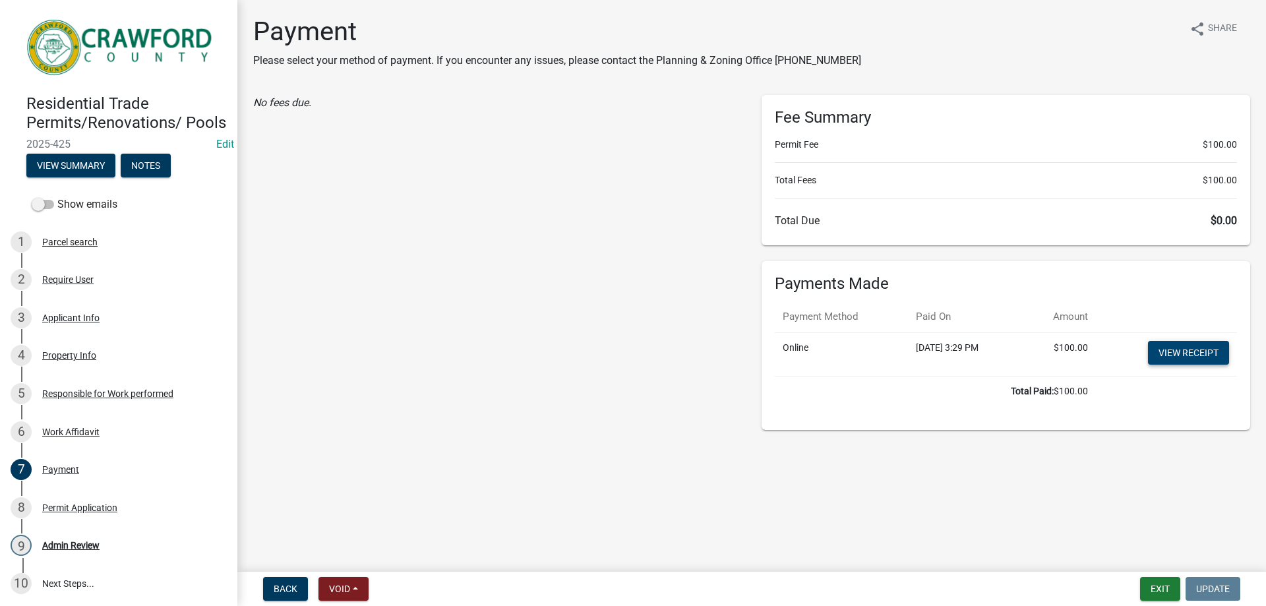
click at [1189, 350] on link "View receipt" at bounding box center [1188, 353] width 81 height 24
click at [88, 512] on div "Permit Application" at bounding box center [79, 507] width 75 height 9
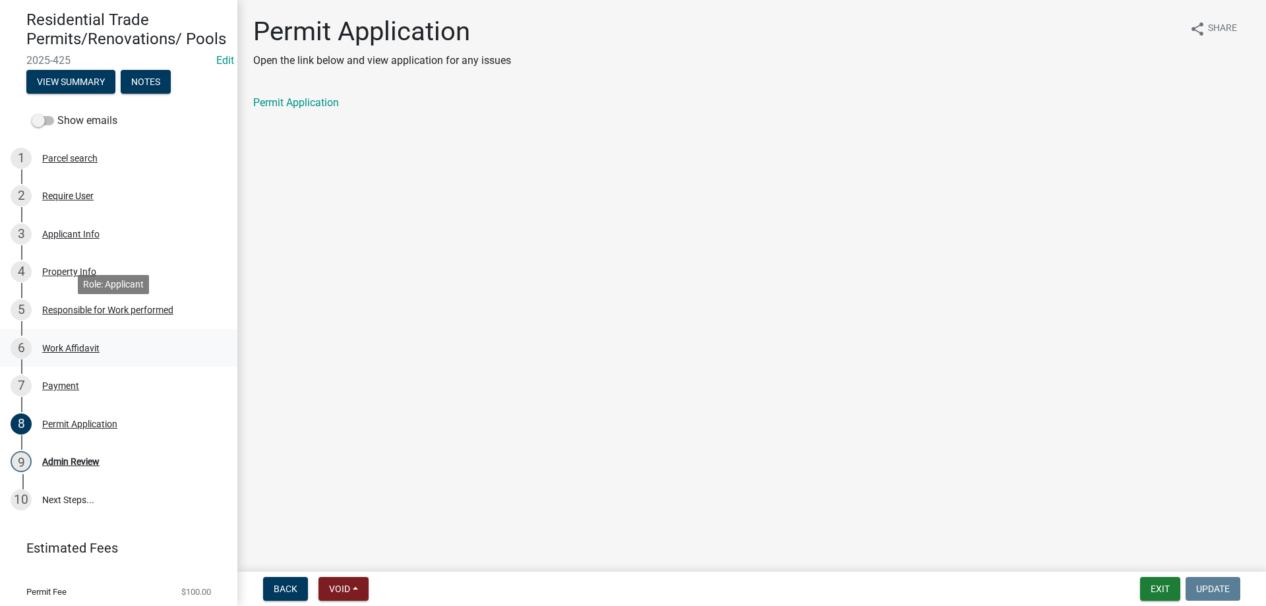
scroll to position [132, 0]
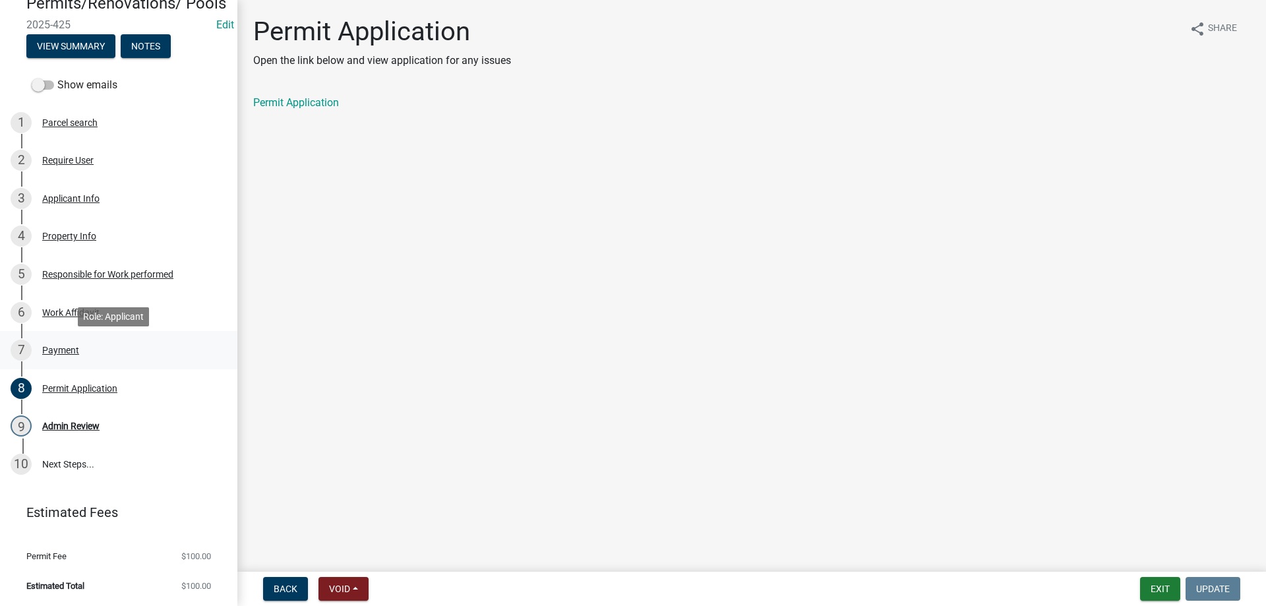
click at [56, 352] on div "Payment" at bounding box center [60, 349] width 37 height 9
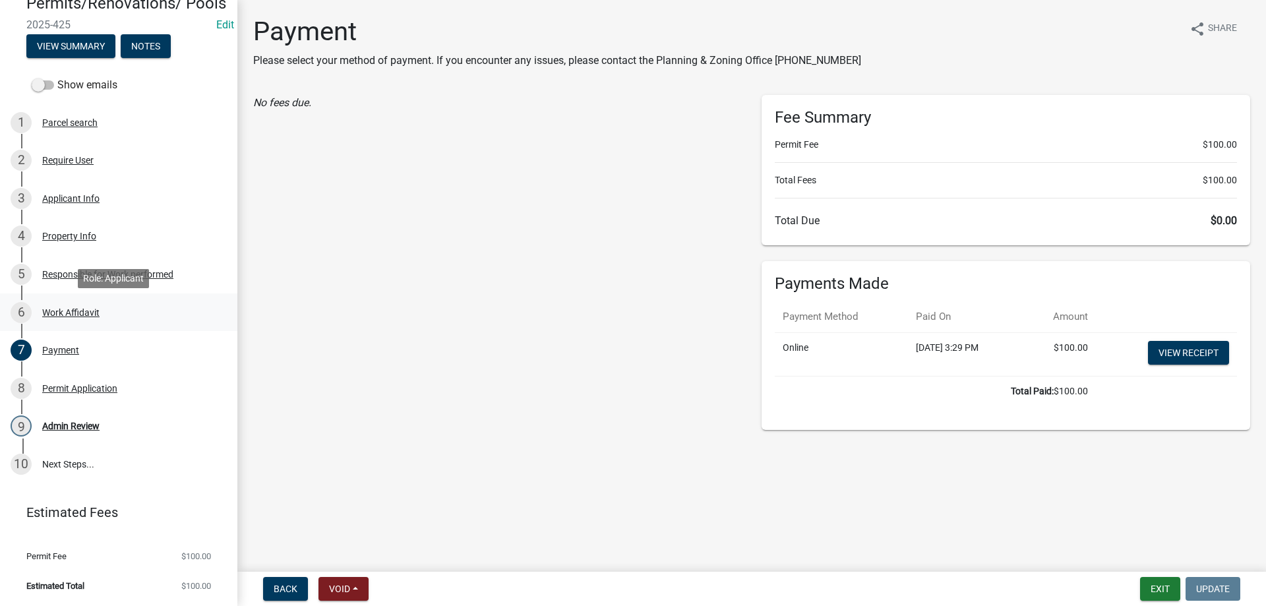
click at [57, 317] on div "Work Affidavit" at bounding box center [70, 312] width 57 height 9
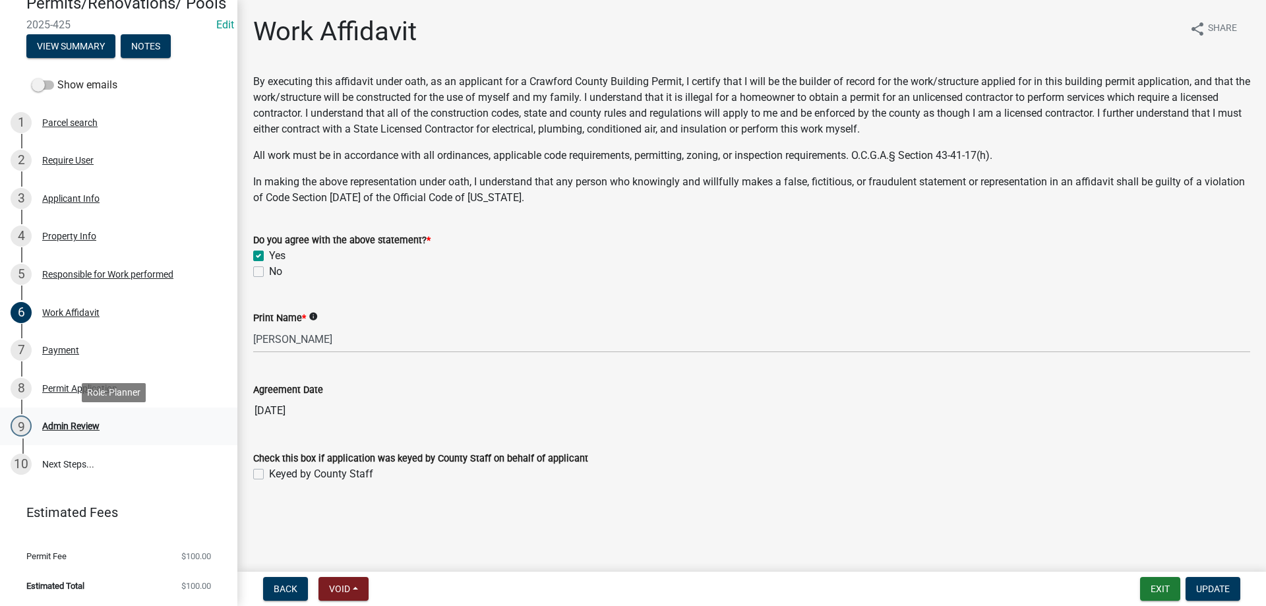
click at [86, 426] on div "Admin Review" at bounding box center [70, 425] width 57 height 9
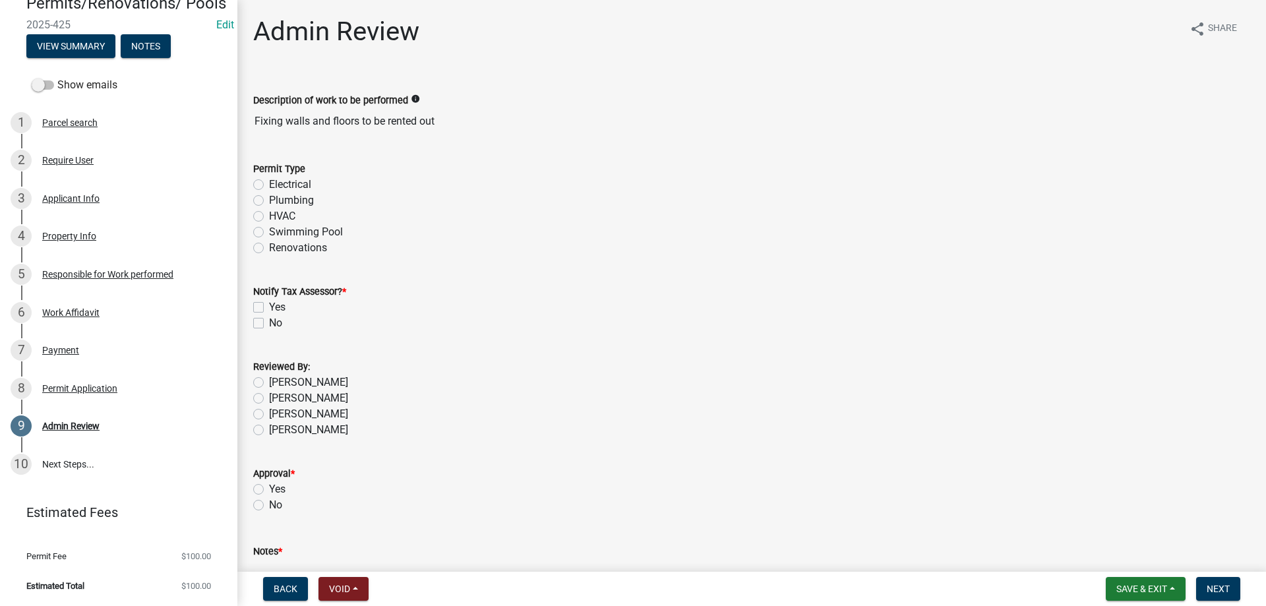
click at [287, 183] on label "Electrical" at bounding box center [290, 185] width 42 height 16
click at [278, 183] on input "Electrical" at bounding box center [273, 181] width 9 height 9
radio input "true"
click at [269, 326] on label "No" at bounding box center [275, 323] width 13 height 16
click at [269, 324] on input "No" at bounding box center [273, 319] width 9 height 9
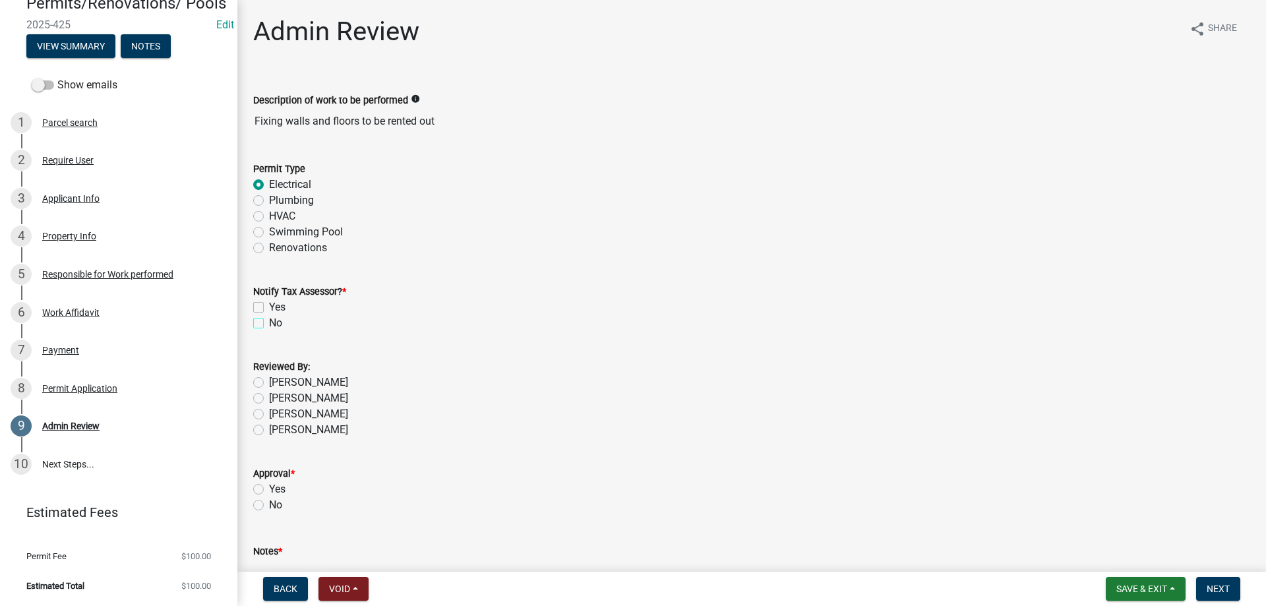
checkbox input "true"
checkbox input "false"
checkbox input "true"
click at [269, 382] on label "Tammie Graumann" at bounding box center [308, 382] width 79 height 16
click at [269, 382] on input "Tammie Graumann" at bounding box center [273, 378] width 9 height 9
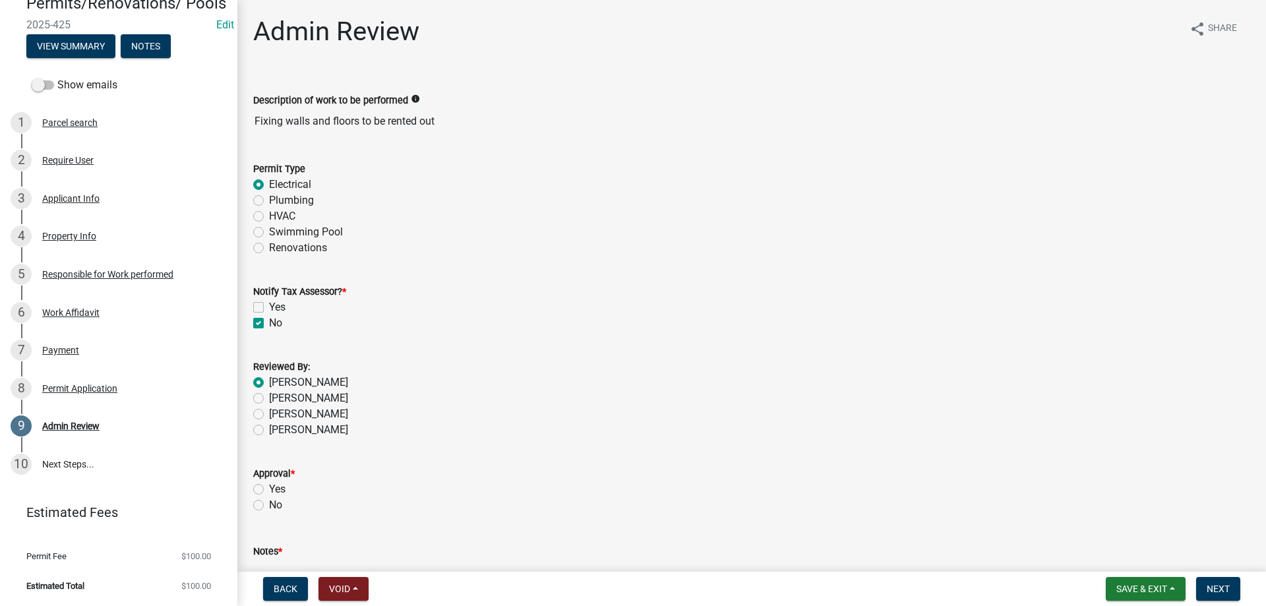
radio input "true"
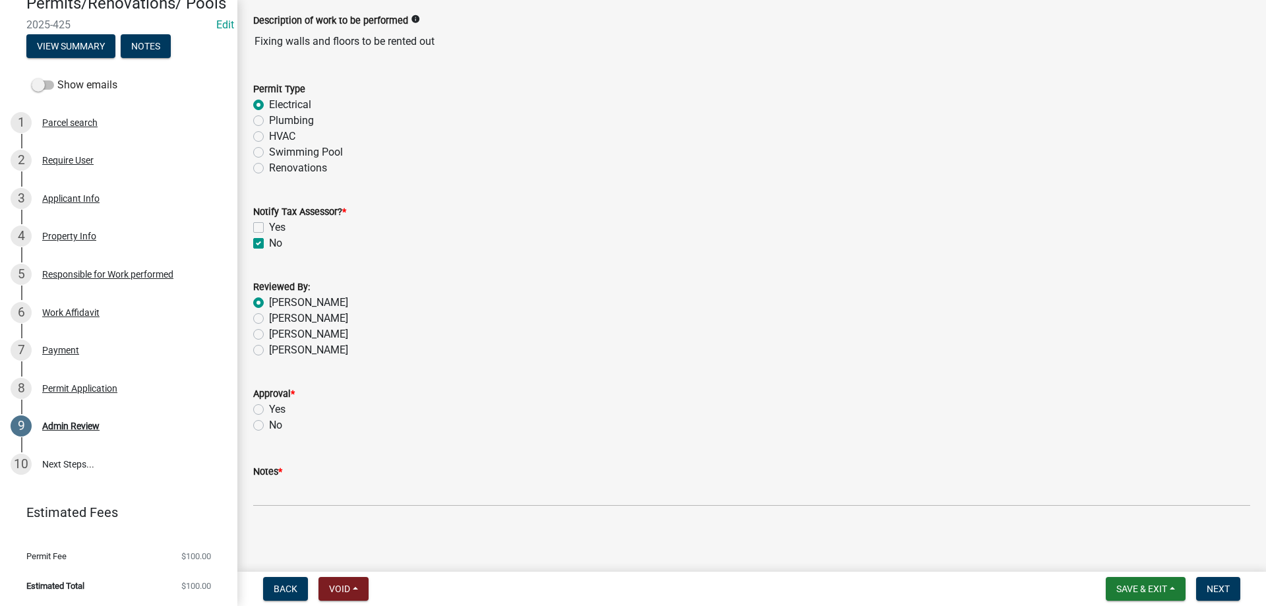
scroll to position [82, 0]
click at [269, 407] on label "Yes" at bounding box center [277, 408] width 16 height 16
click at [269, 407] on input "Yes" at bounding box center [273, 404] width 9 height 9
radio input "true"
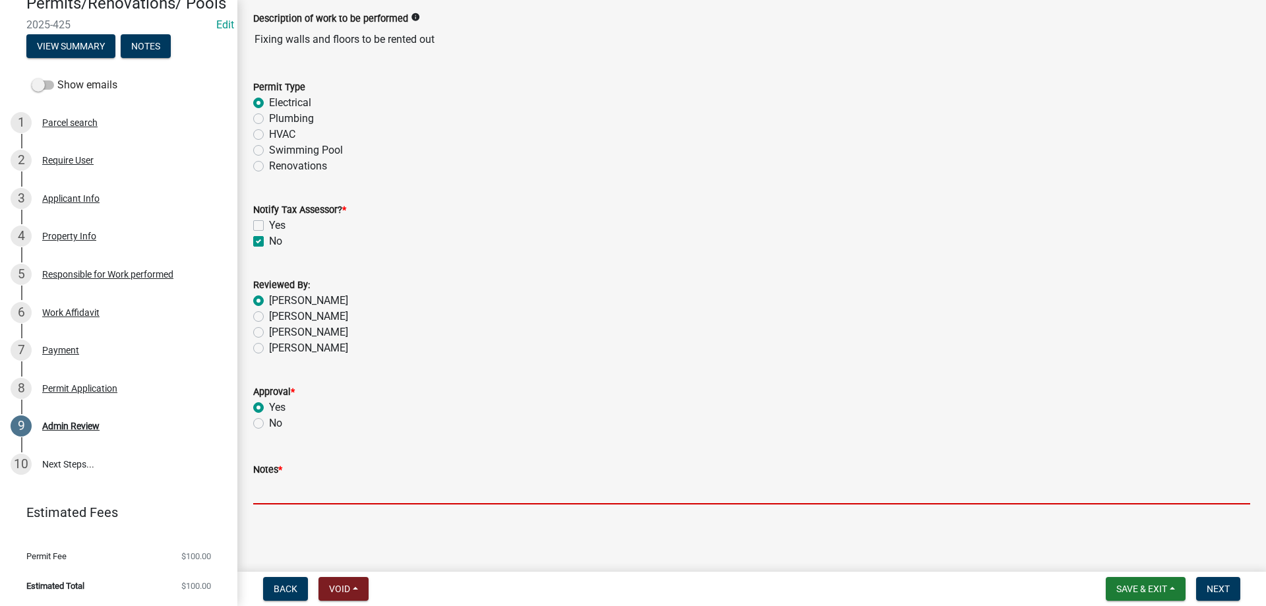
click at [364, 480] on input "Notes *" at bounding box center [751, 490] width 997 height 27
click at [398, 496] on input "Notes *" at bounding box center [751, 490] width 997 height 27
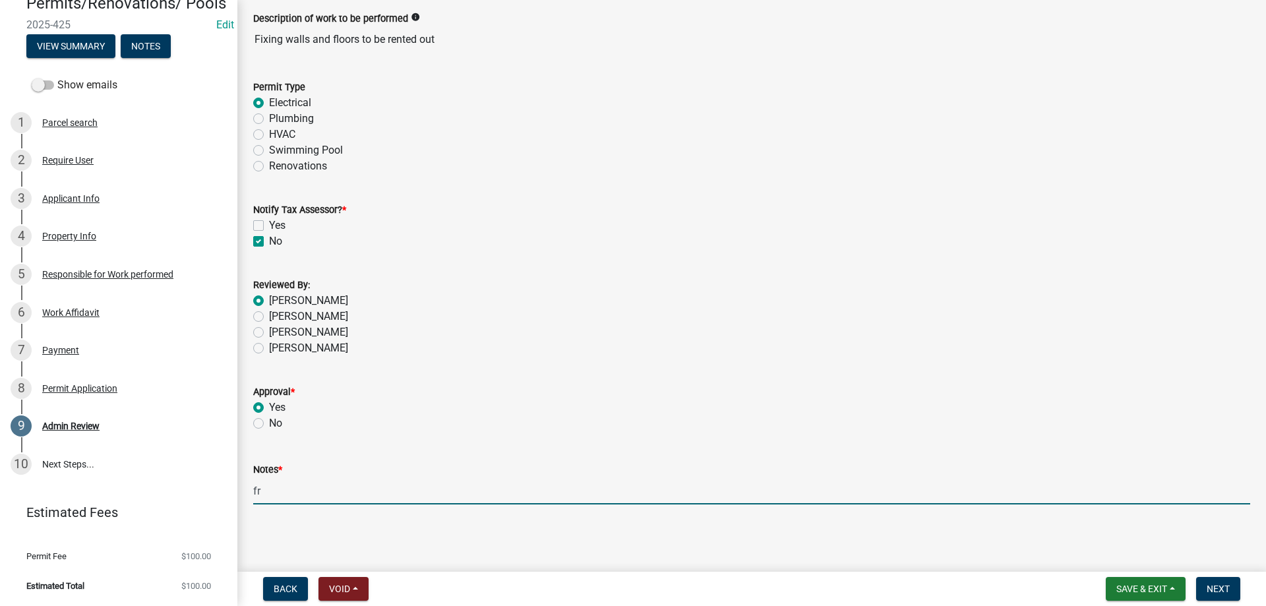
type input "f"
type input "reconnecting service"
click at [1228, 591] on span "Next" at bounding box center [1217, 588] width 23 height 11
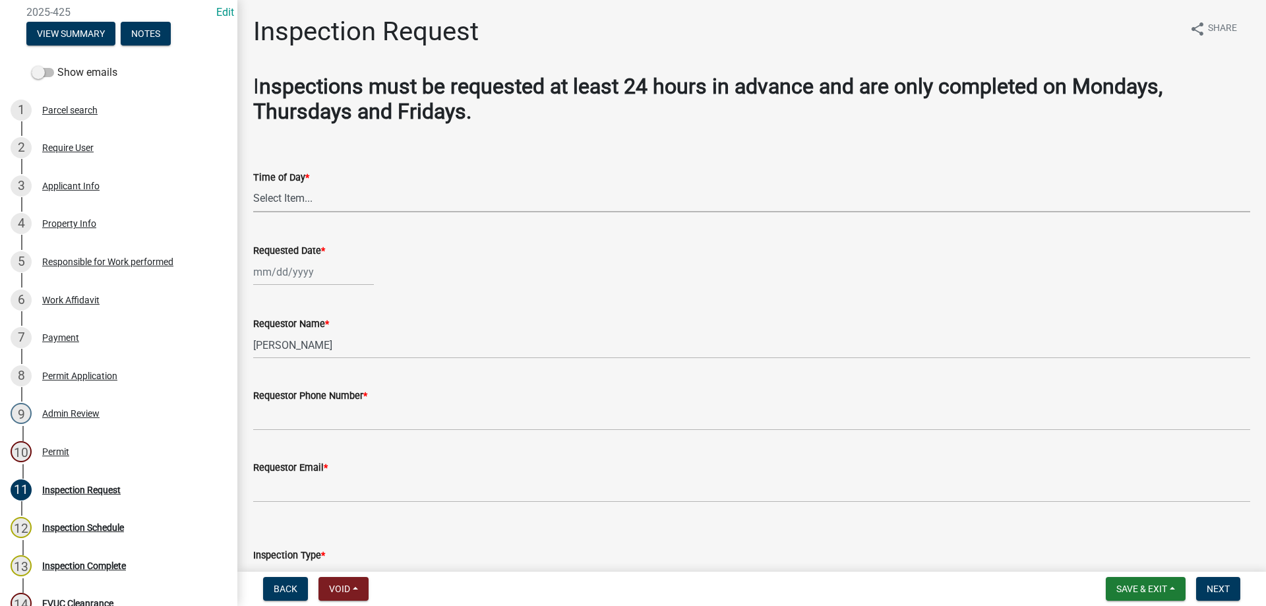
click at [300, 199] on select "Select Item... AM PM" at bounding box center [751, 198] width 997 height 27
click at [253, 185] on select "Select Item... AM PM" at bounding box center [751, 198] width 997 height 27
select select "248dbef9-1550-4cdc-b097-b01856ab8240"
click at [326, 280] on div at bounding box center [313, 271] width 121 height 27
select select "10"
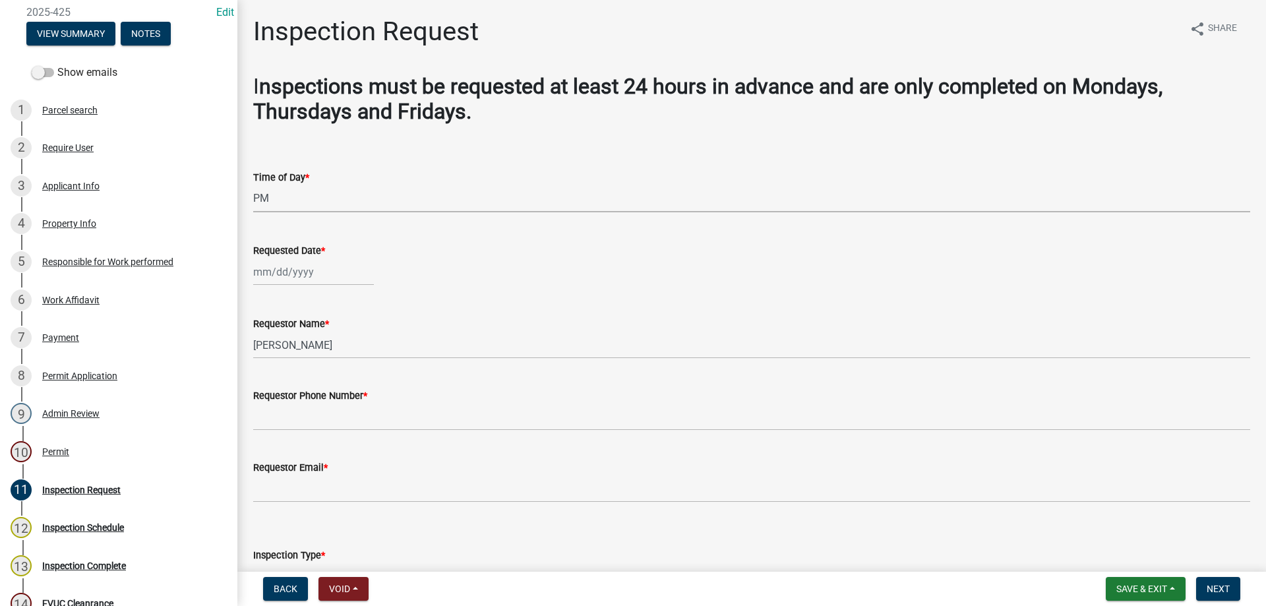
select select "2025"
click at [334, 386] on div "16" at bounding box center [329, 384] width 21 height 21
type input "[DATE]"
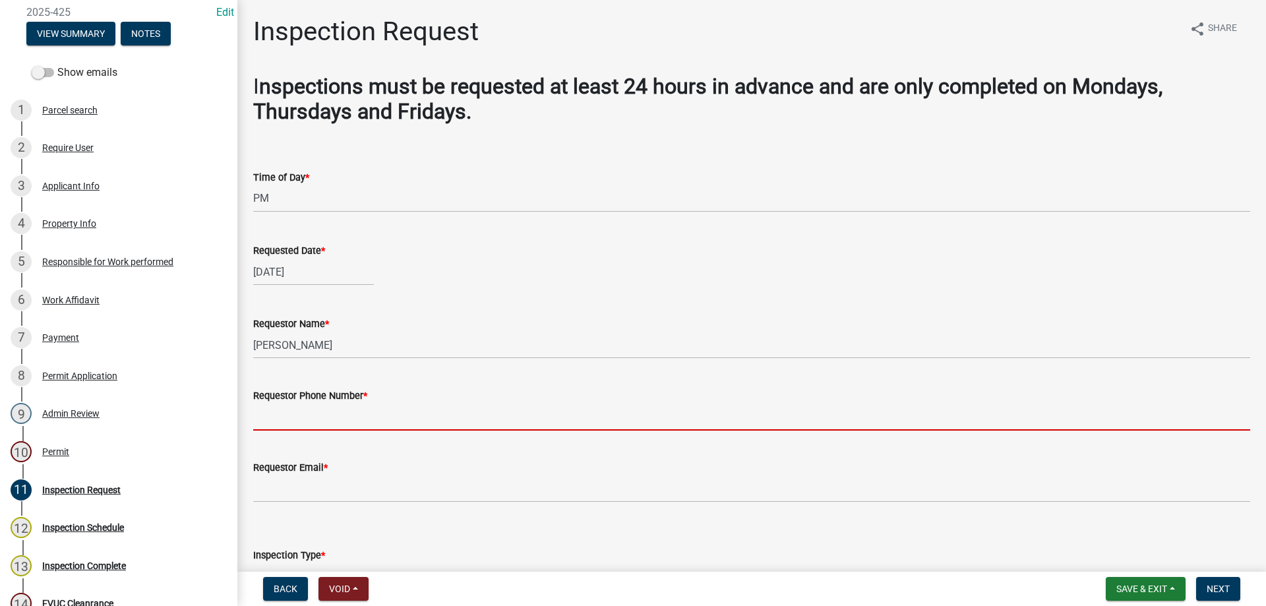
click at [329, 416] on input "Requestor Phone Number *" at bounding box center [751, 416] width 997 height 27
type input "4788363199"
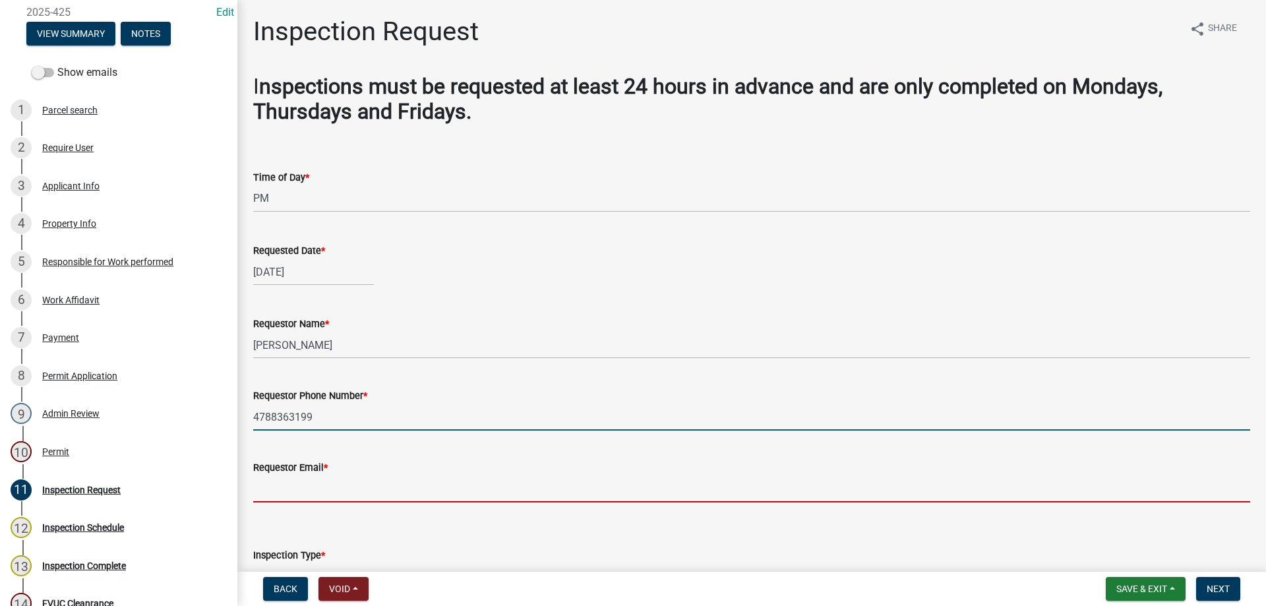
click at [328, 489] on input "Requestor Email *" at bounding box center [751, 488] width 997 height 27
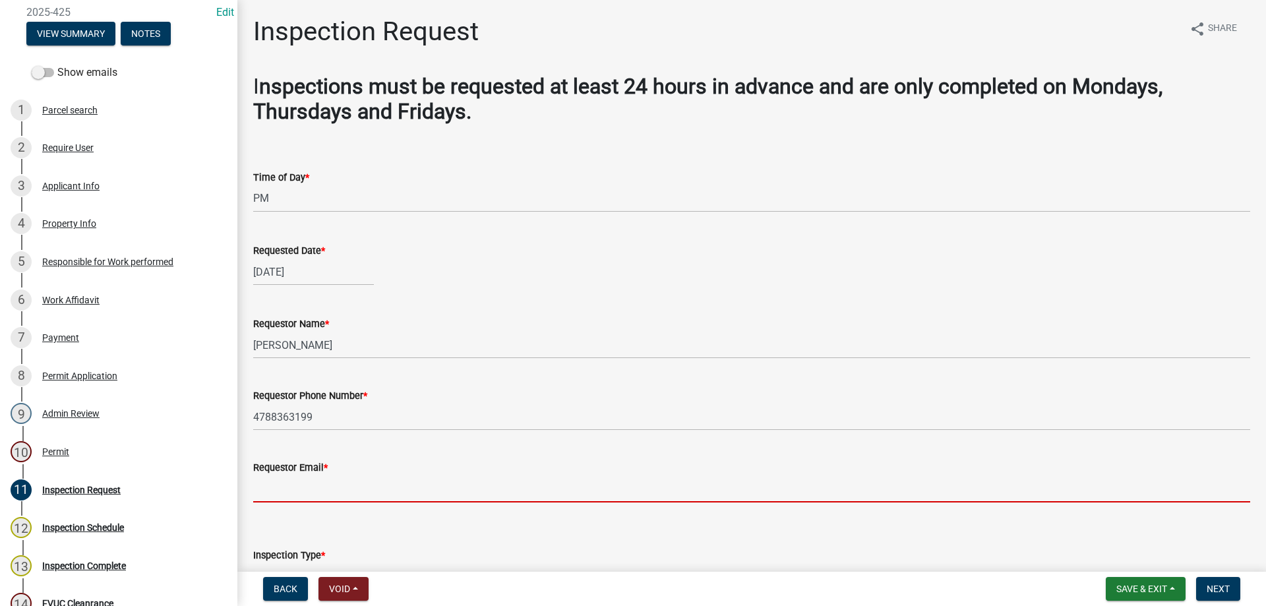
type input "[PERSON_NAME][EMAIL_ADDRESS][DOMAIN_NAME]"
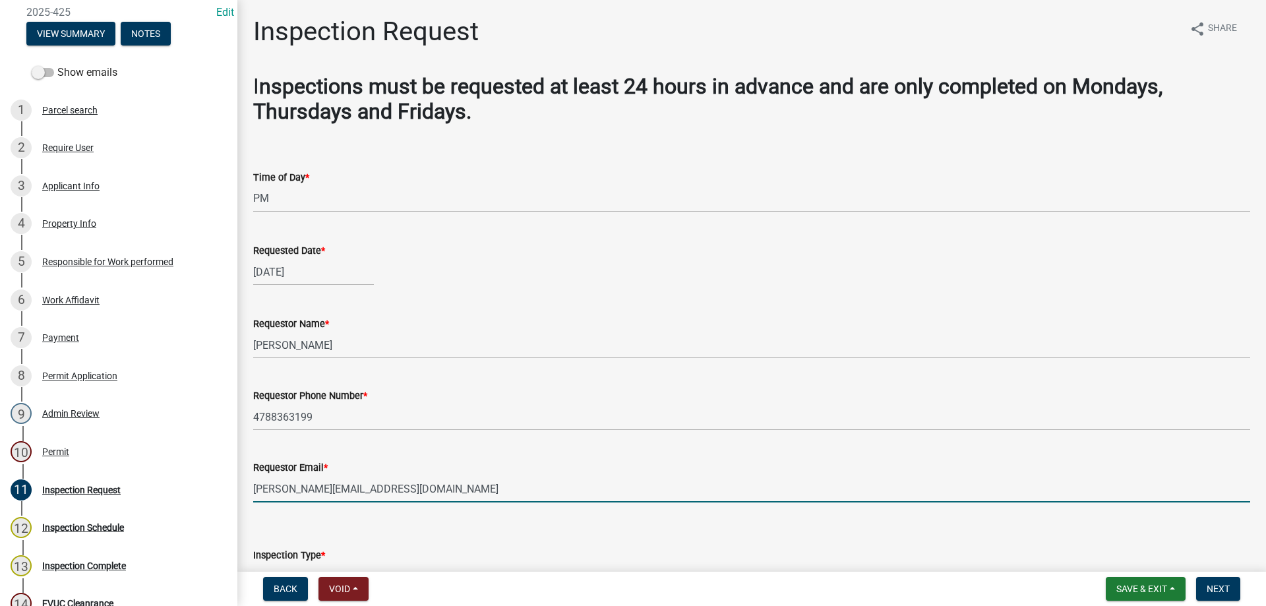
scroll to position [194, 0]
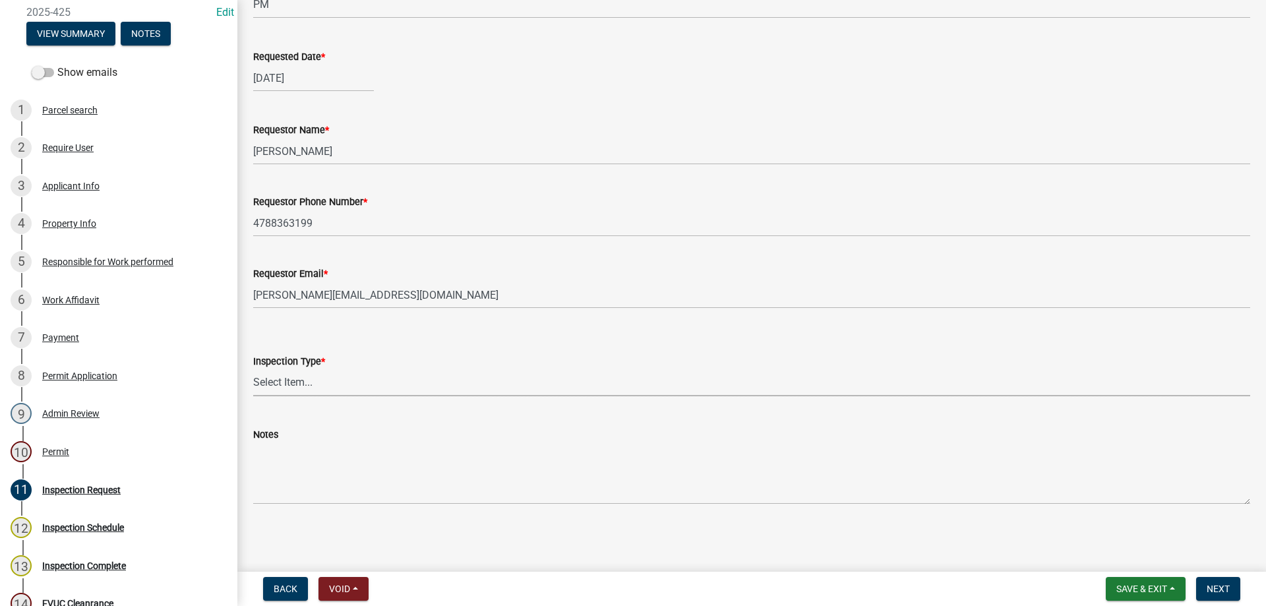
click at [281, 380] on select "Select Item... Temporary Pole Panel Swap Out Rough-In Final Plumbing Electrical…" at bounding box center [751, 382] width 997 height 27
click at [253, 369] on select "Select Item... Temporary Pole Panel Swap Out Rough-In Final Plumbing Electrical…" at bounding box center [751, 382] width 997 height 27
select select "d8617fb3-6c57-4f4d-b8e3-dbd35e7ffc69"
click at [1221, 591] on span "Next" at bounding box center [1217, 588] width 23 height 11
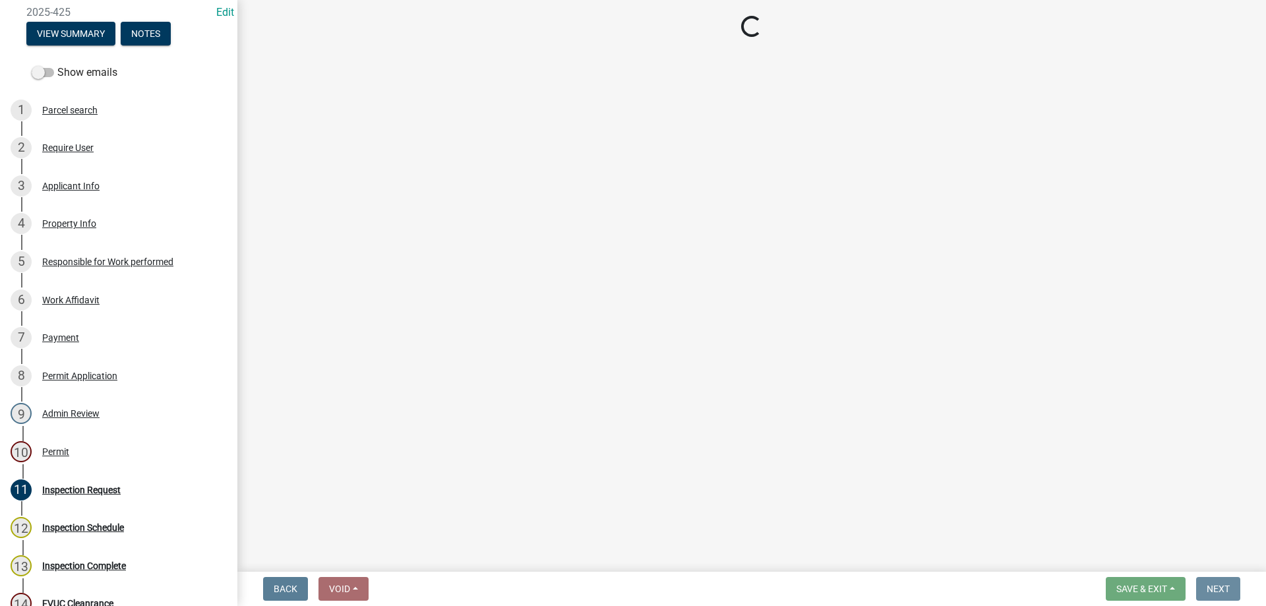
scroll to position [0, 0]
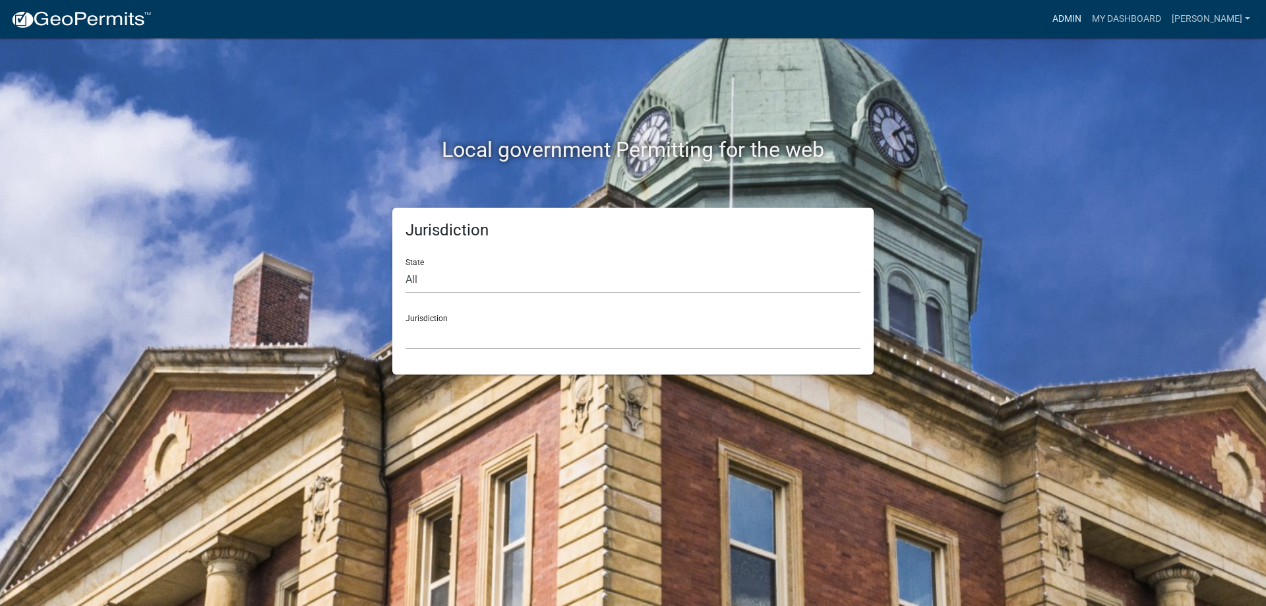
click at [1086, 19] on link "Admin" at bounding box center [1067, 19] width 40 height 25
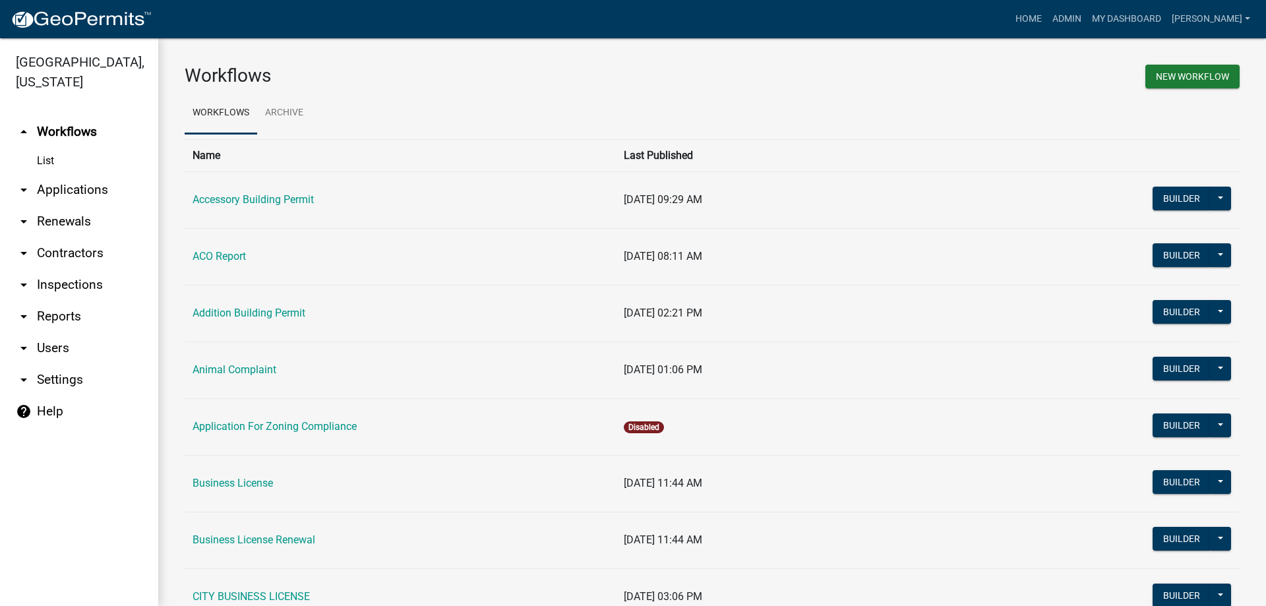
click at [47, 194] on link "arrow_drop_down Applications" at bounding box center [79, 190] width 158 height 32
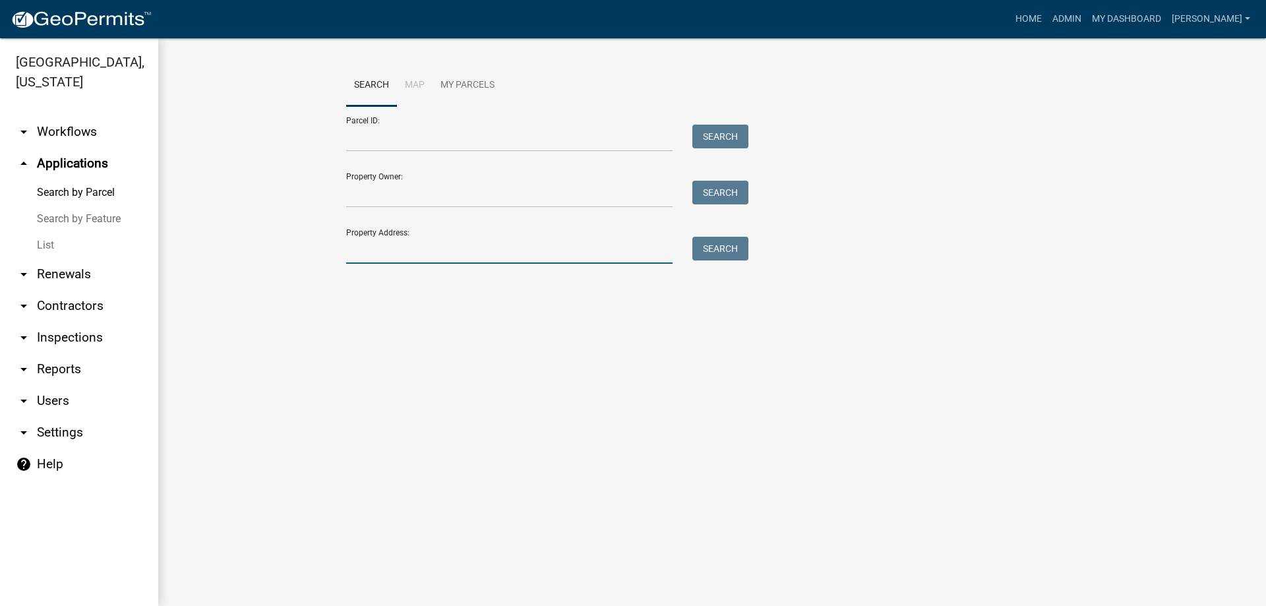
click at [391, 251] on input "Property Address:" at bounding box center [509, 250] width 326 height 27
type input "510"
click at [732, 256] on button "Search" at bounding box center [720, 249] width 56 height 24
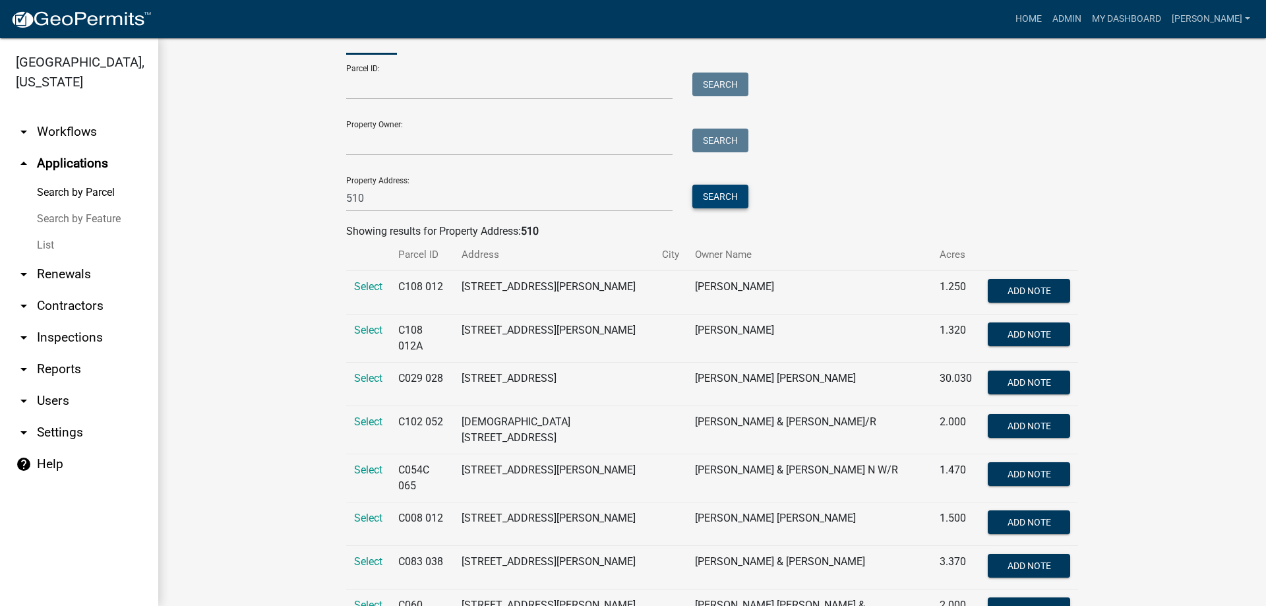
scroll to position [66, 0]
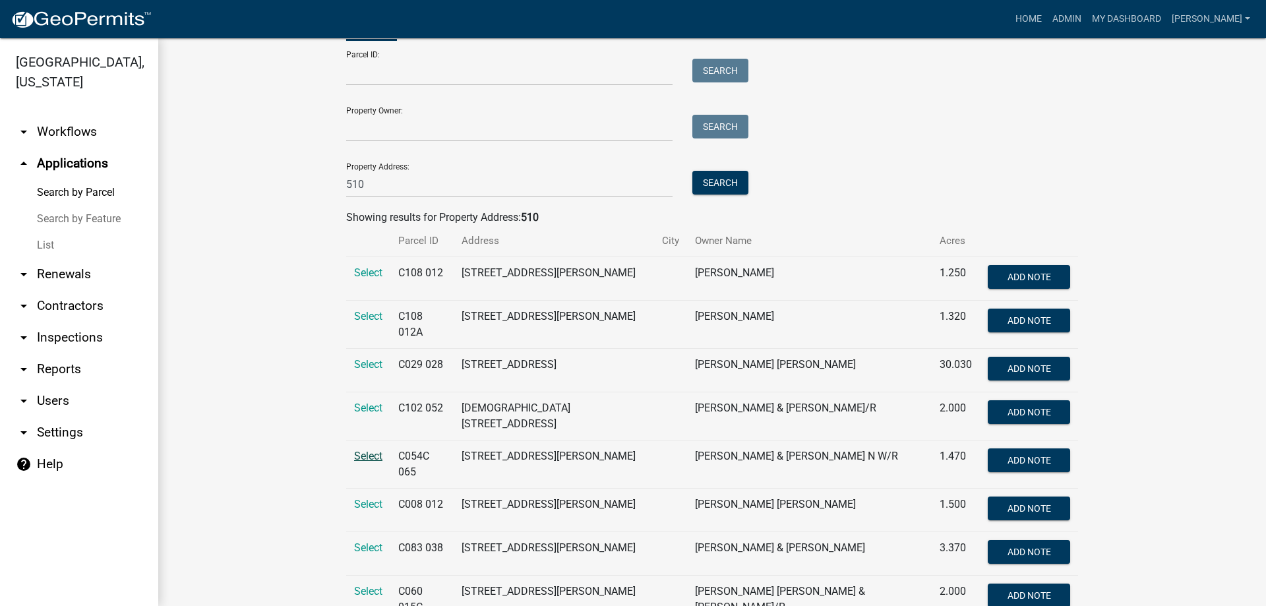
click at [355, 450] on span "Select" at bounding box center [368, 456] width 28 height 13
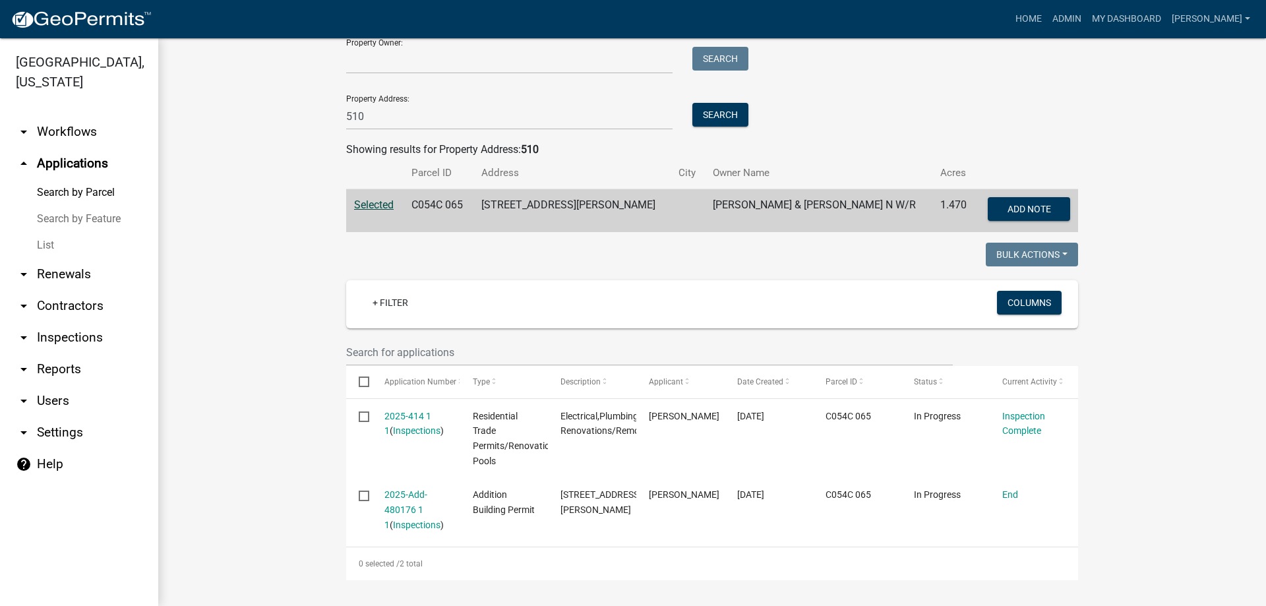
scroll to position [134, 0]
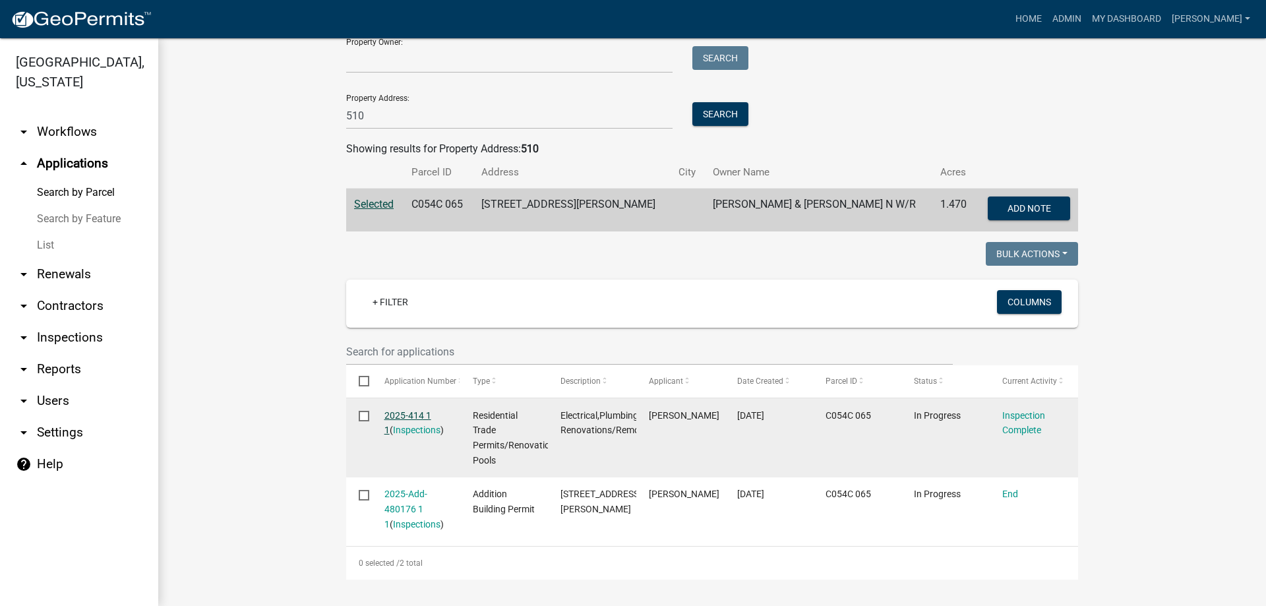
click at [407, 417] on link "2025-414 1 1" at bounding box center [407, 423] width 47 height 26
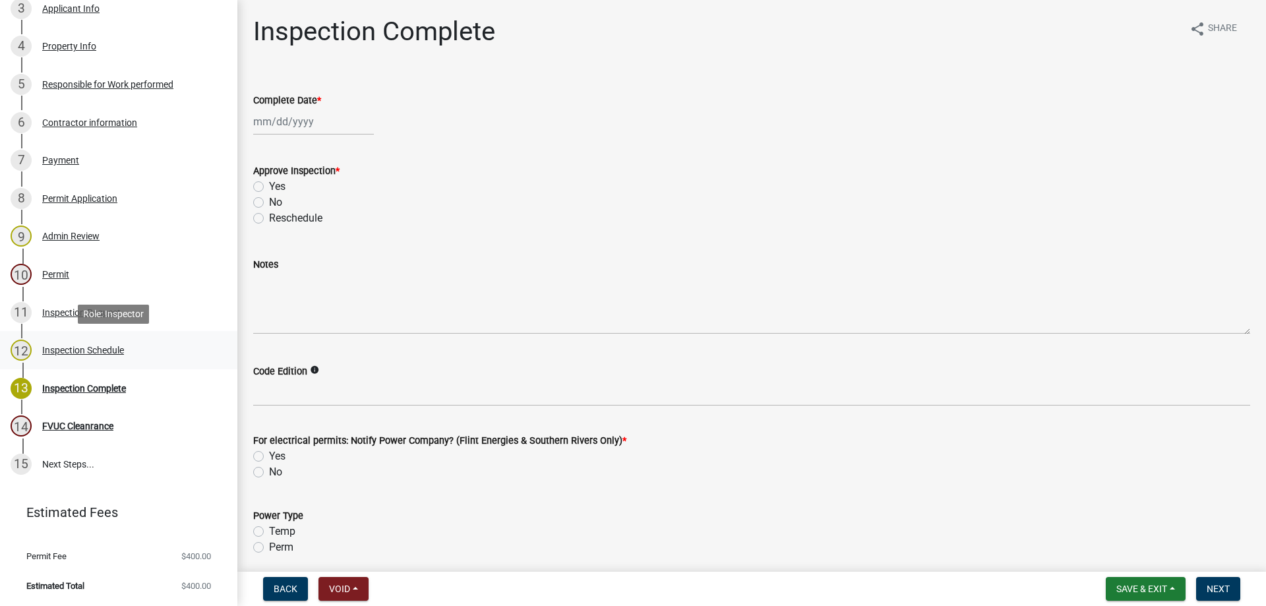
click at [50, 347] on div "Inspection Schedule" at bounding box center [83, 349] width 82 height 9
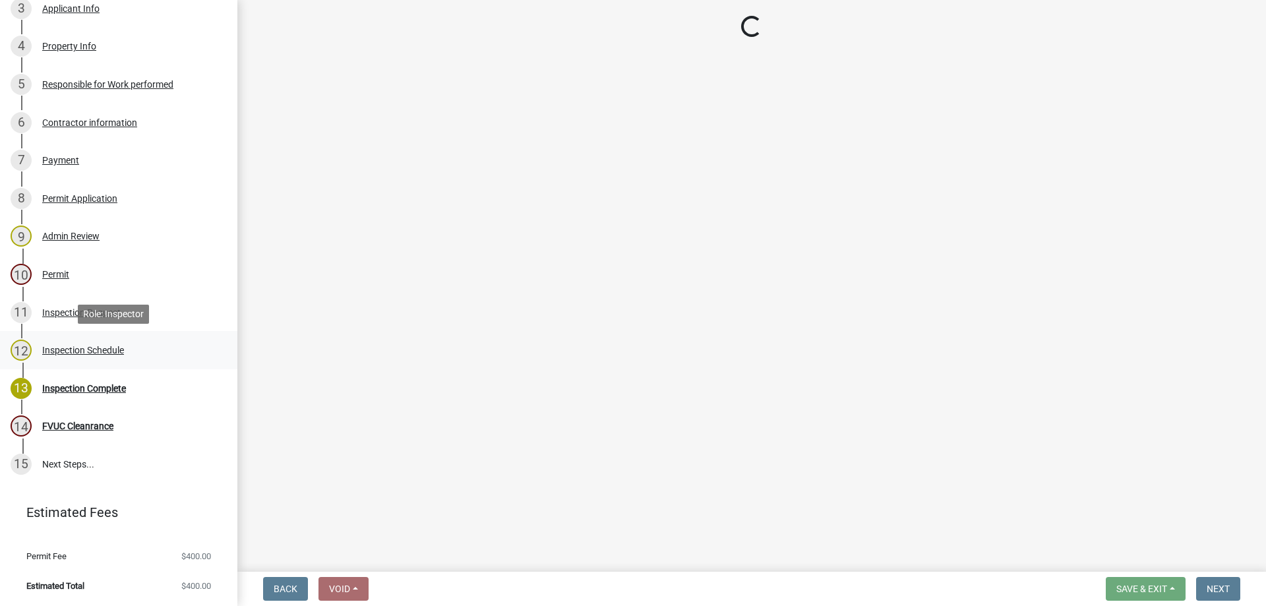
select select "a844a88f-ba44-4800-9e08-05e10520dbf6"
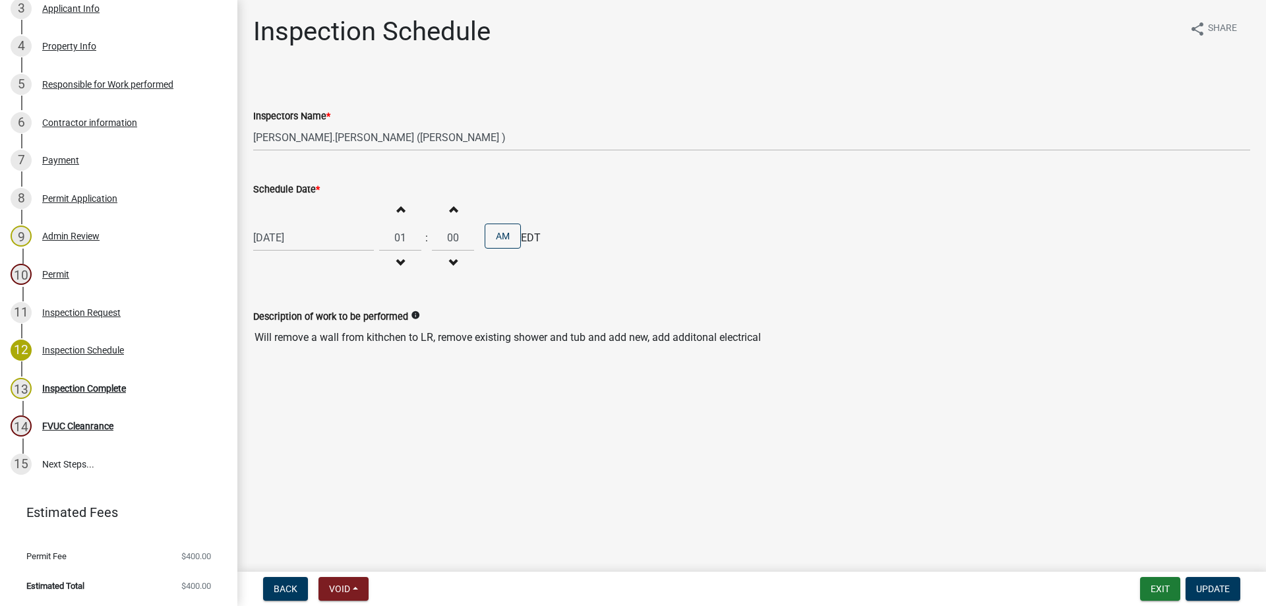
click at [339, 241] on div "[DATE]" at bounding box center [313, 237] width 121 height 27
click at [328, 350] on div "16" at bounding box center [329, 350] width 21 height 21
type input "[DATE]"
click at [397, 207] on span "button" at bounding box center [400, 209] width 7 height 11
type input "02"
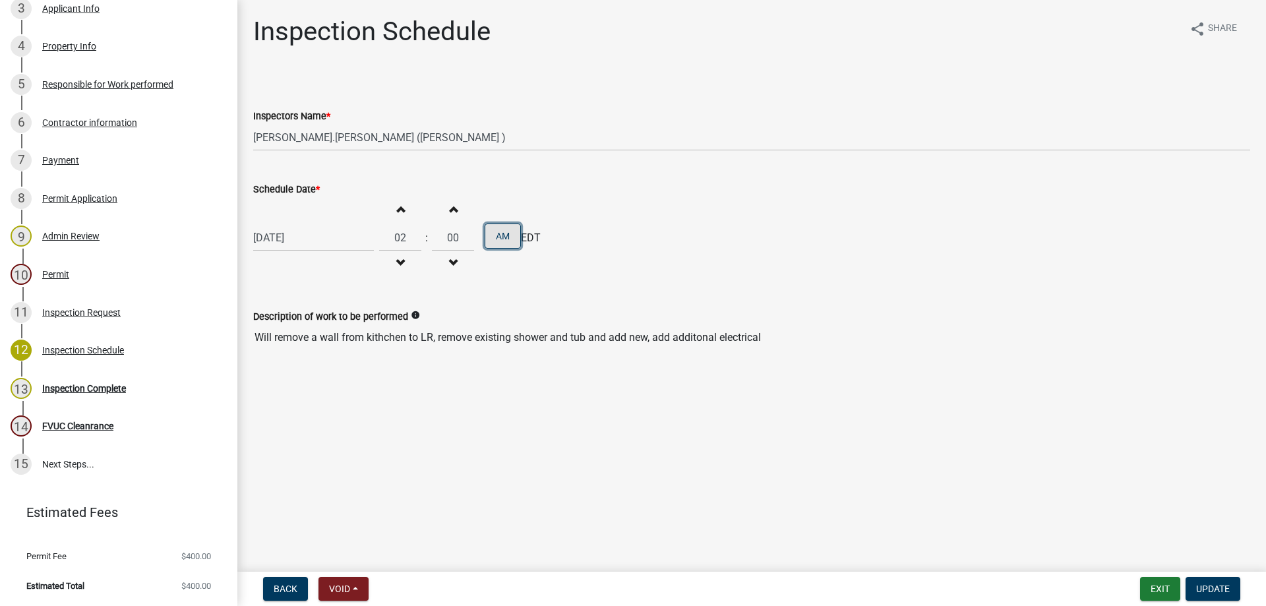
click at [487, 239] on button "AM" at bounding box center [503, 235] width 36 height 25
click at [1227, 593] on span "Update" at bounding box center [1213, 588] width 34 height 11
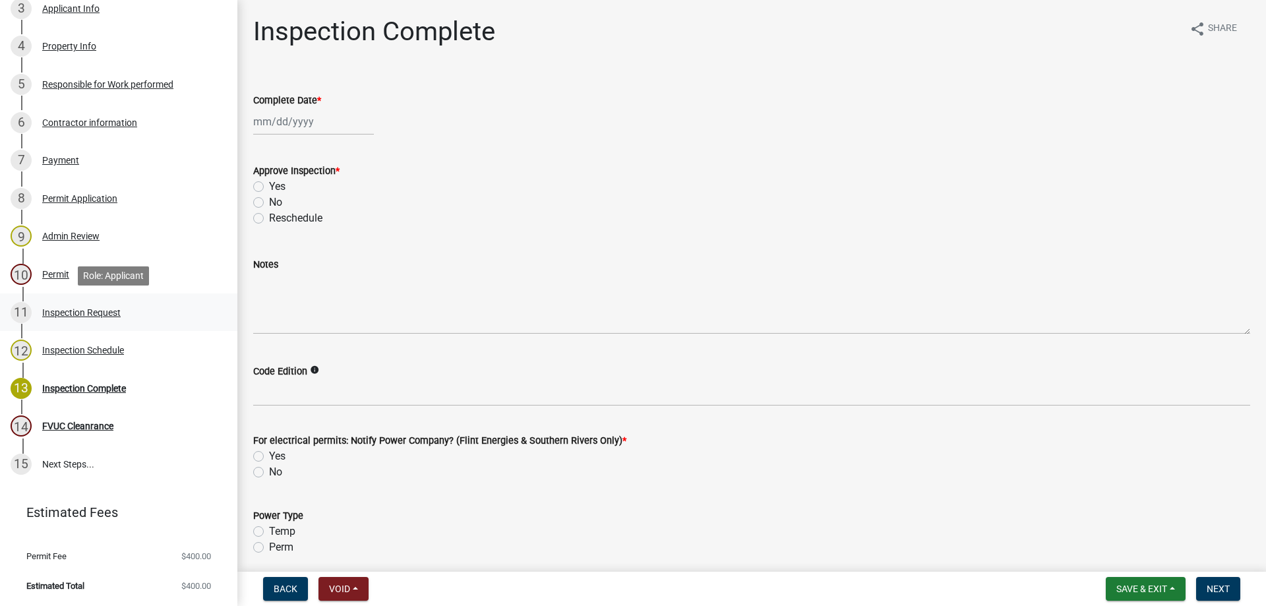
click at [83, 312] on div "Inspection Request" at bounding box center [81, 312] width 78 height 9
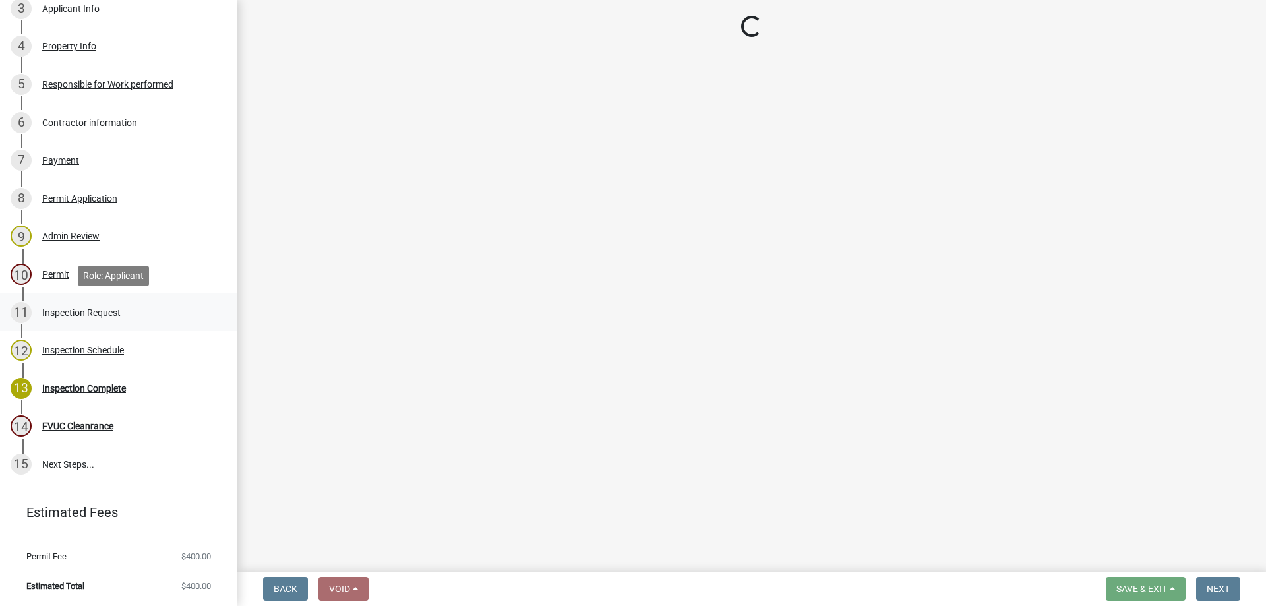
select select "248dbef9-1550-4cdc-b097-b01856ab8240"
select select "e46df9a5-f955-4b8b-a8fb-fc3f14660bd9"
